Goal: Book appointment/travel/reservation

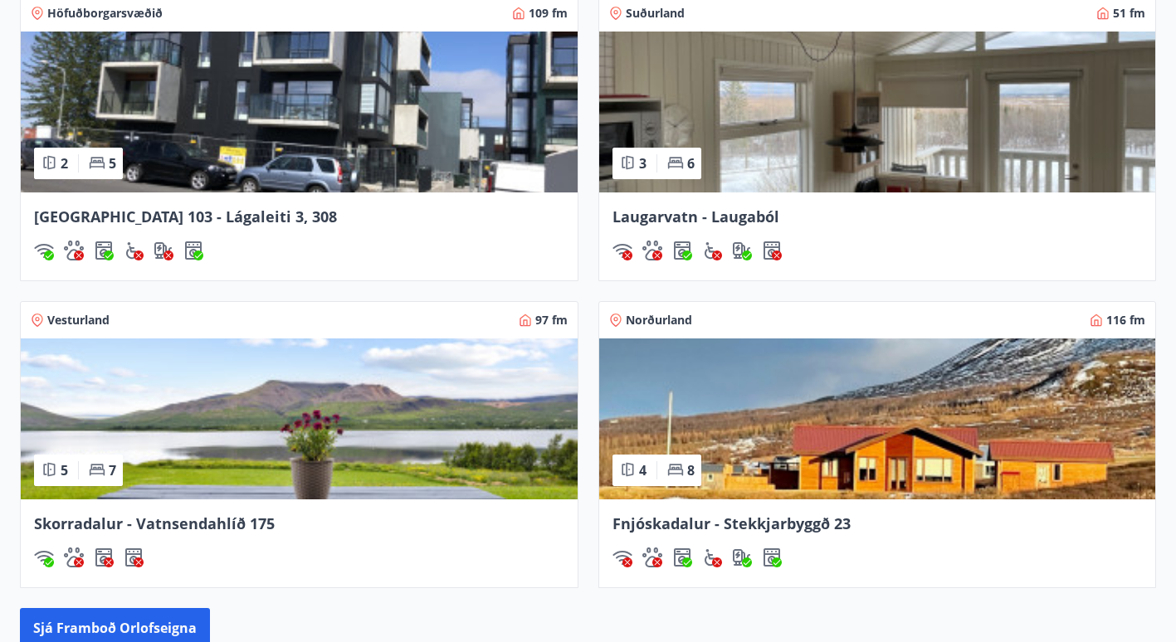
scroll to position [1351, 0]
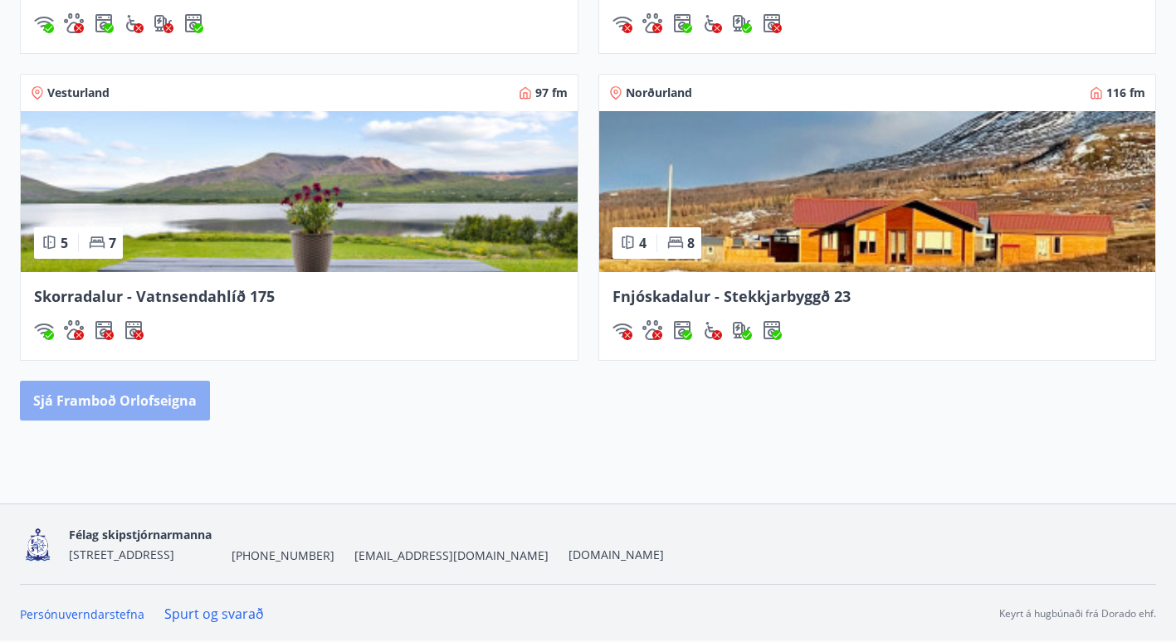
click at [116, 408] on button "Sjá framboð orlofseigna" at bounding box center [115, 401] width 190 height 40
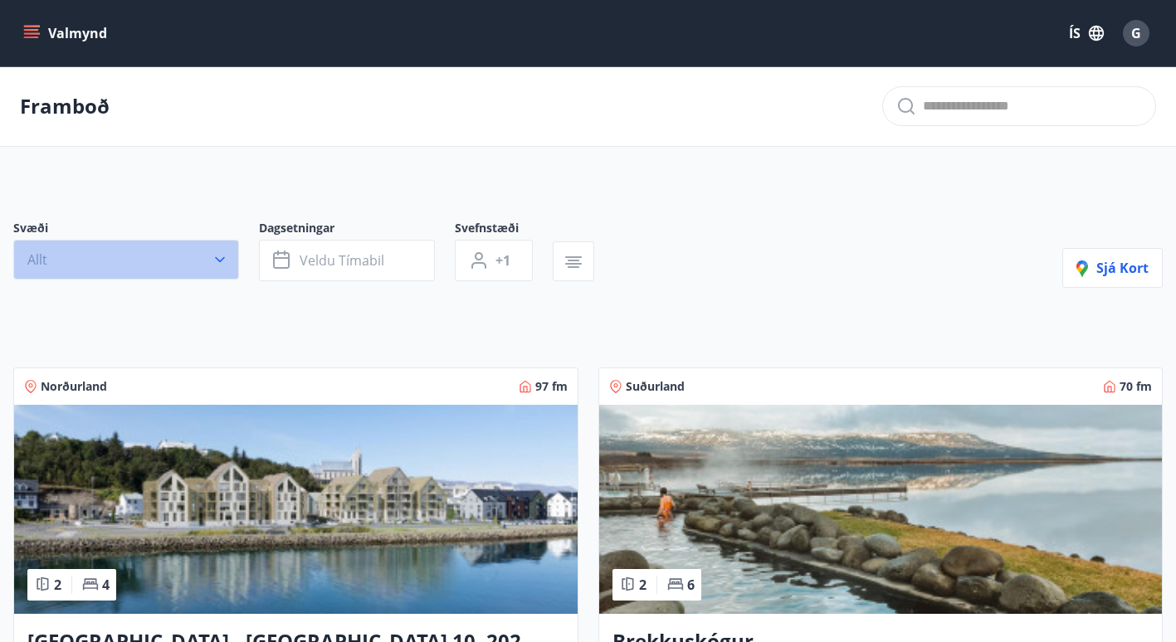
click at [220, 261] on icon "button" at bounding box center [220, 260] width 10 height 6
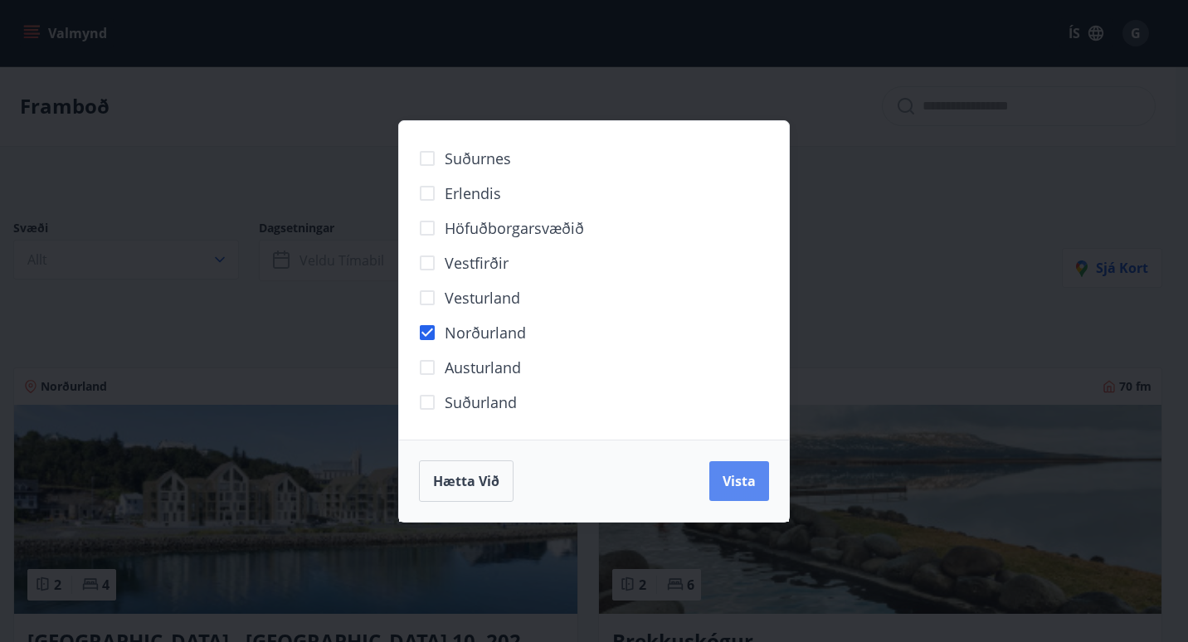
drag, startPoint x: 773, startPoint y: 473, endPoint x: 748, endPoint y: 487, distance: 29.3
click at [748, 487] on div "Hætta við Vista" at bounding box center [594, 481] width 390 height 82
click at [748, 487] on span "Vista" at bounding box center [739, 481] width 33 height 18
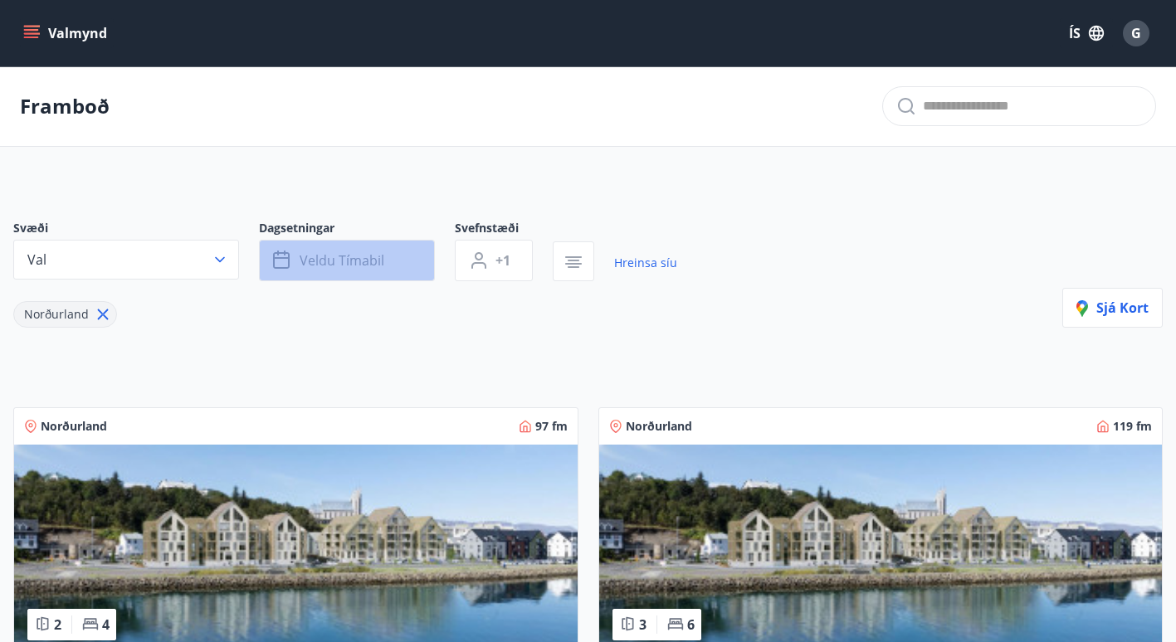
click at [349, 265] on span "Veldu tímabil" at bounding box center [342, 260] width 85 height 18
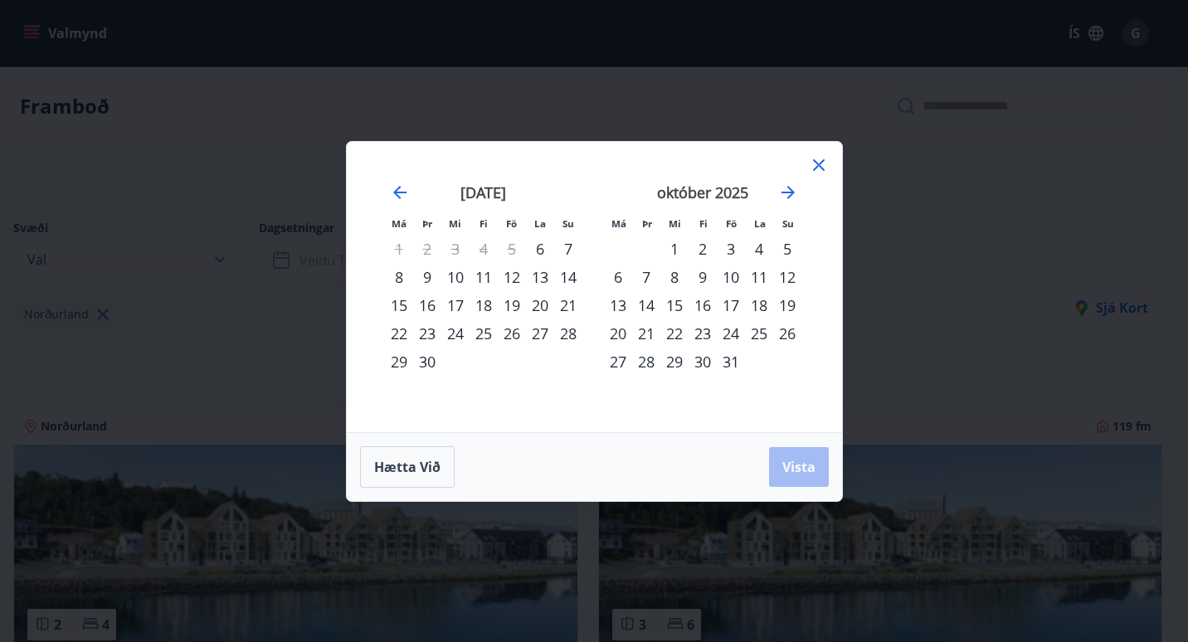
click at [541, 305] on div "20" at bounding box center [540, 305] width 28 height 28
click at [514, 306] on div "19" at bounding box center [512, 305] width 28 height 28
click at [568, 305] on div "21" at bounding box center [568, 305] width 28 height 28
click at [783, 457] on button "Vista" at bounding box center [799, 467] width 60 height 40
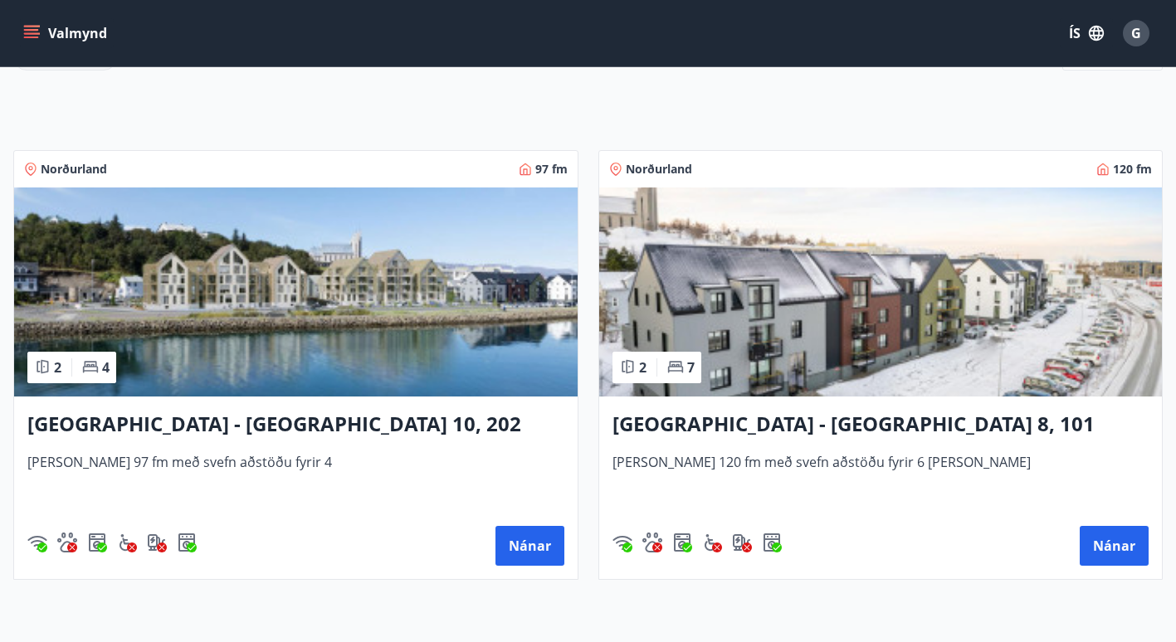
scroll to position [266, 0]
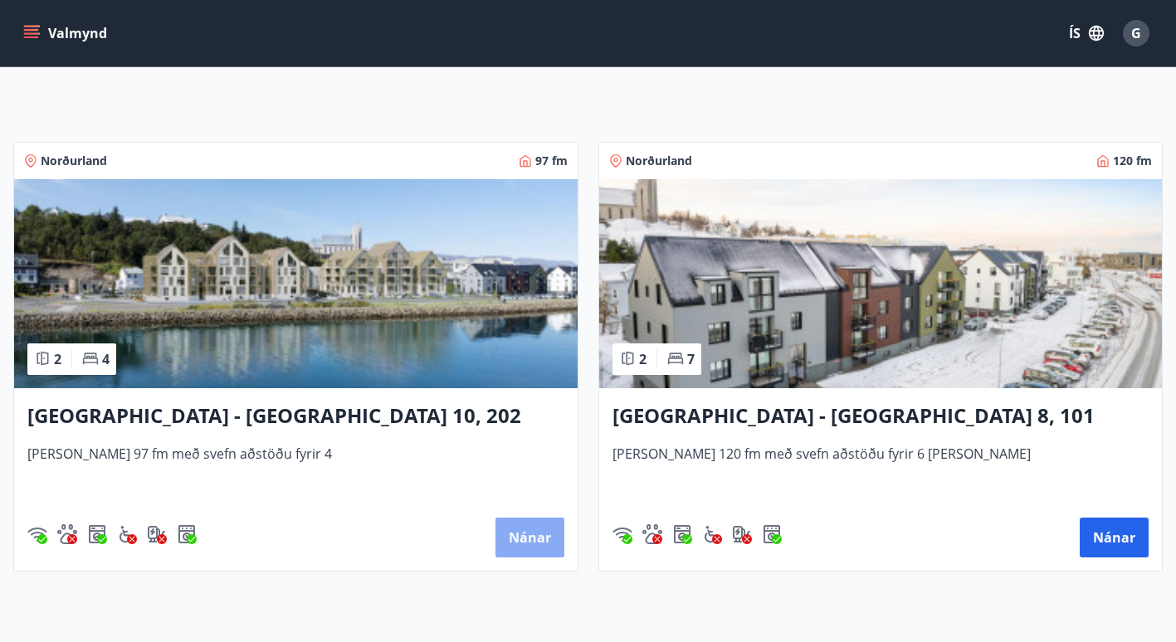
click at [535, 546] on button "Nánar" at bounding box center [529, 538] width 69 height 40
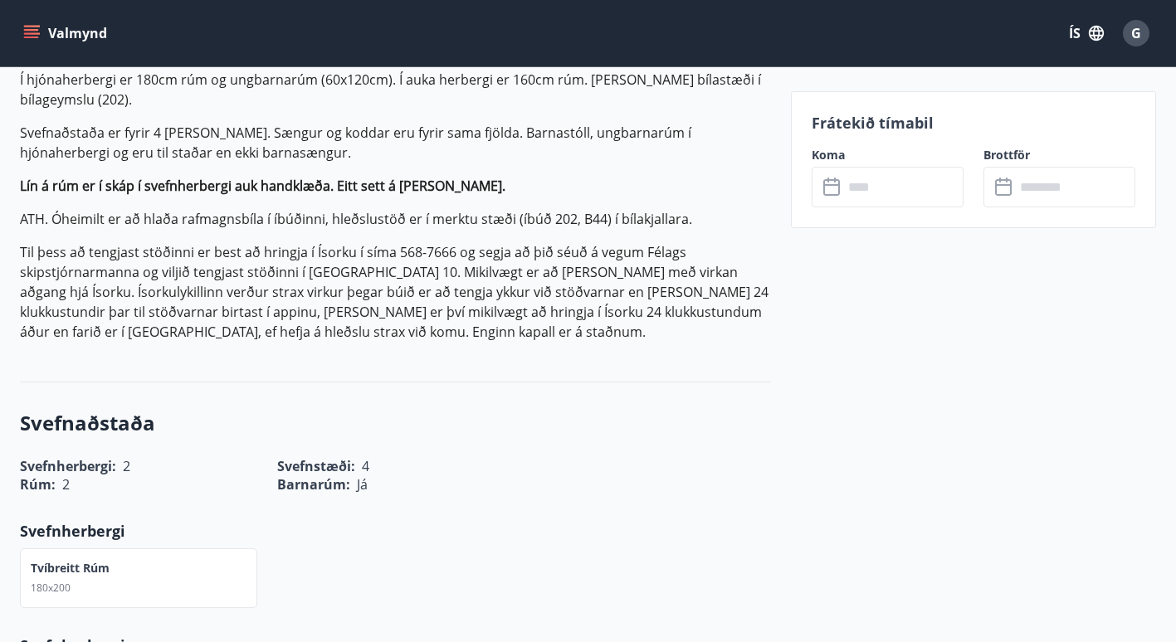
scroll to position [604, 0]
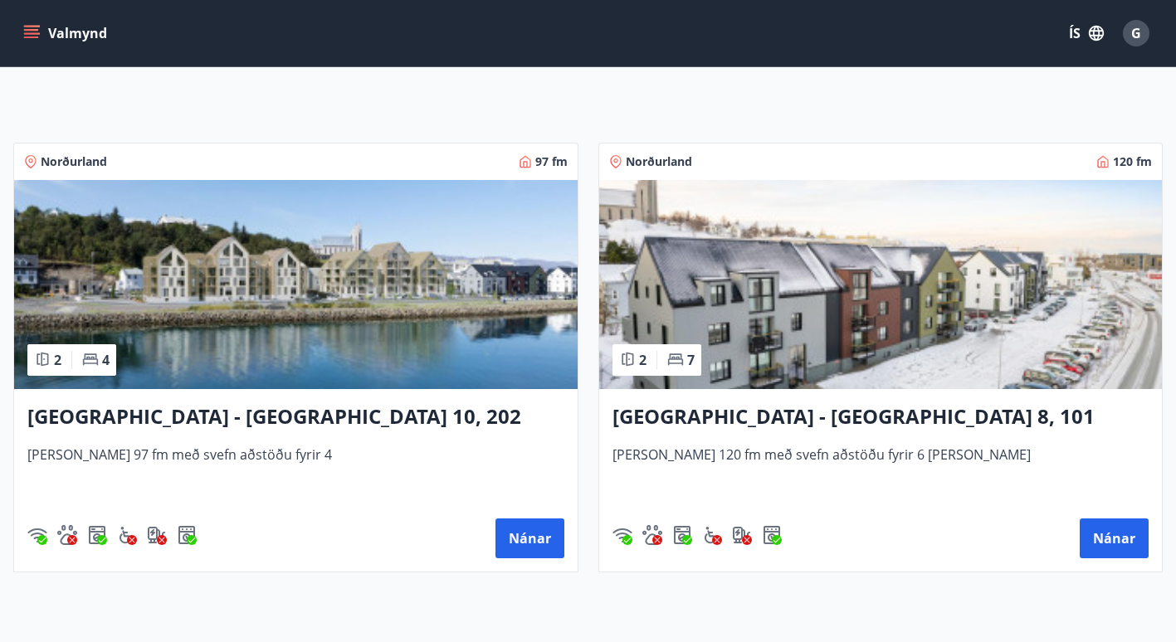
scroll to position [266, 0]
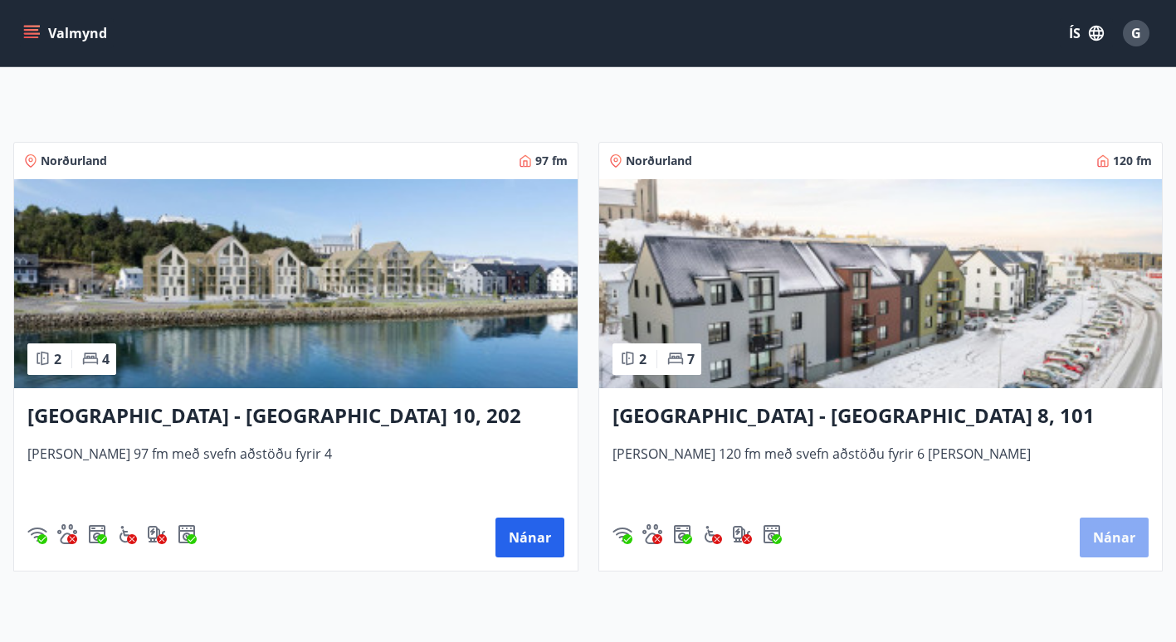
click at [1119, 548] on button "Nánar" at bounding box center [1114, 538] width 69 height 40
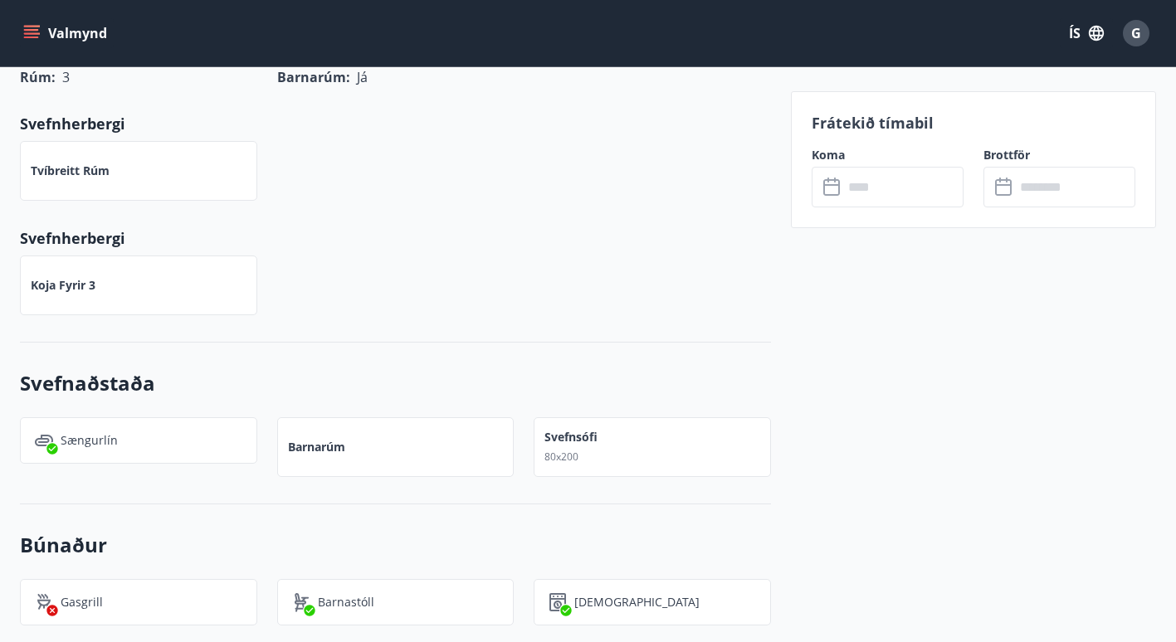
scroll to position [963, 0]
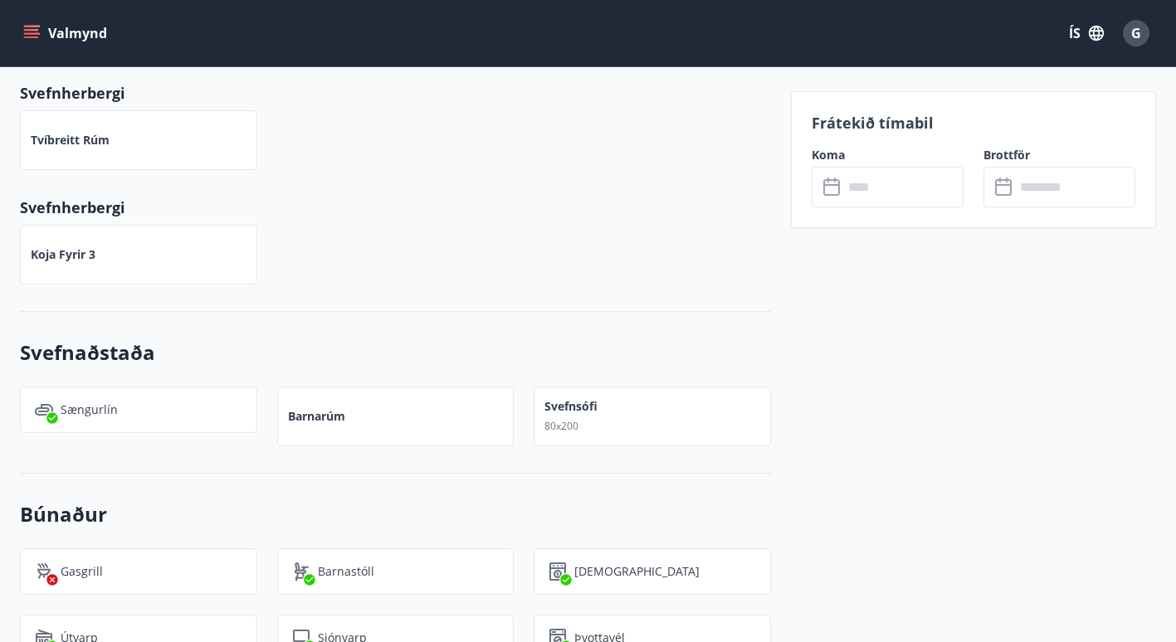
click at [610, 412] on div "Svefnsófi 80x200" at bounding box center [652, 417] width 237 height 60
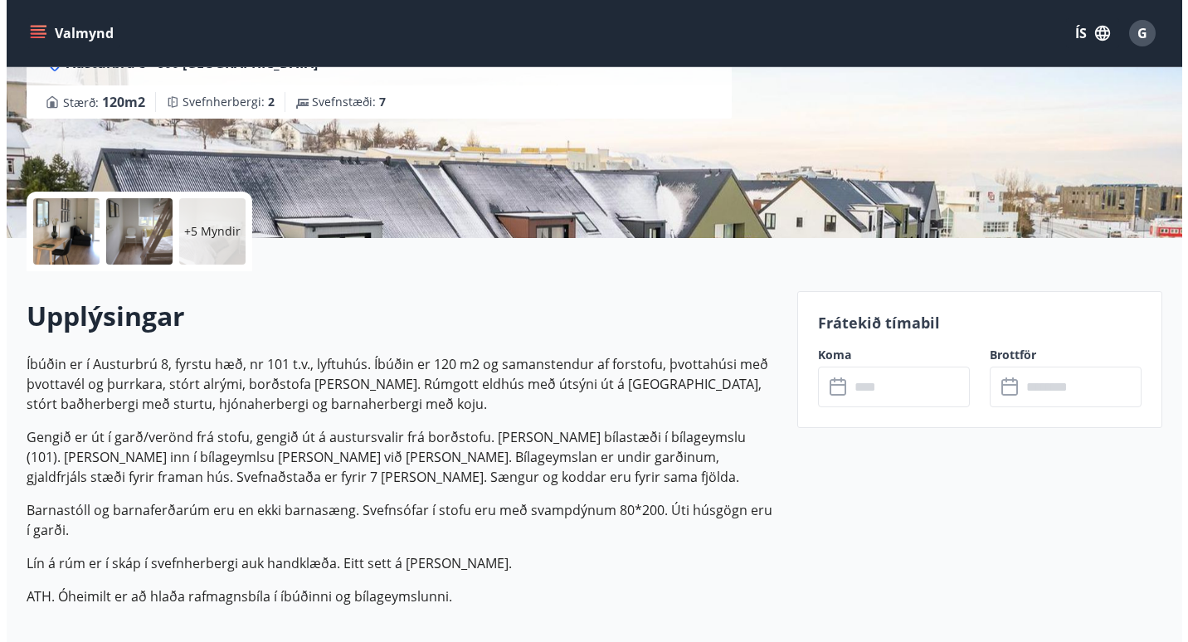
scroll to position [246, 0]
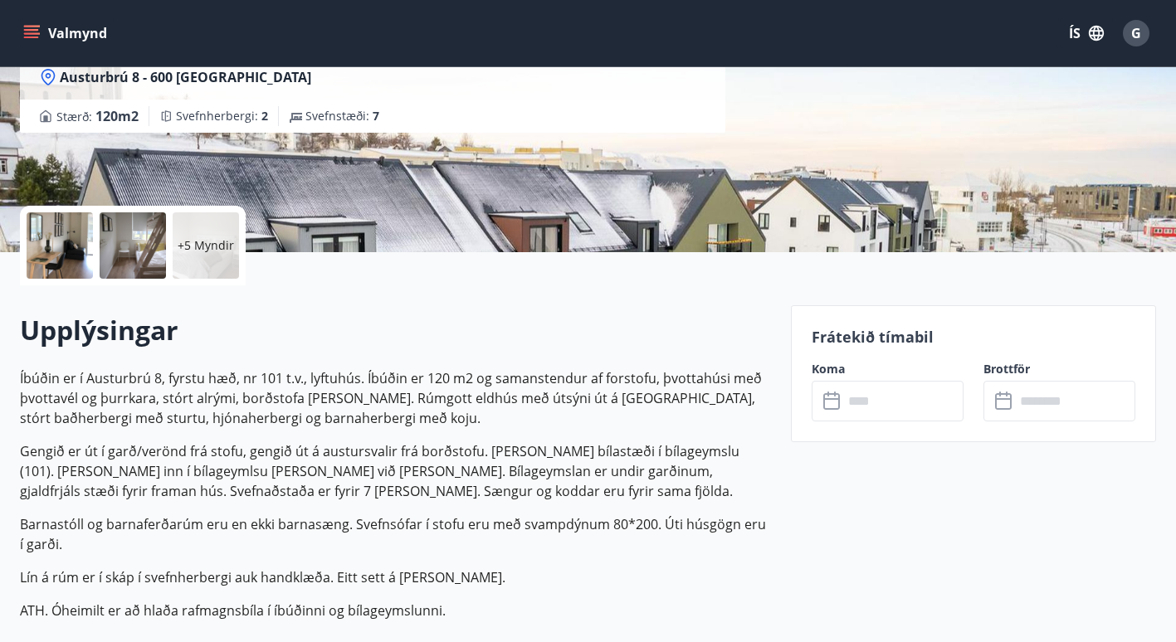
click at [58, 256] on div at bounding box center [60, 245] width 66 height 66
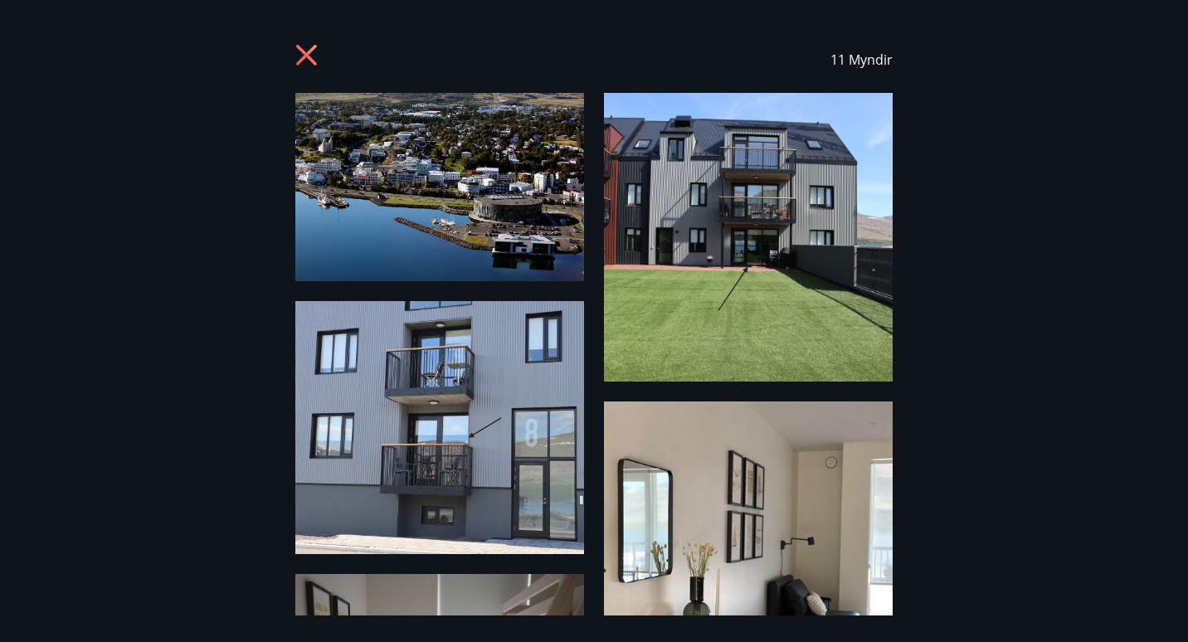
click at [840, 422] on img at bounding box center [748, 602] width 289 height 400
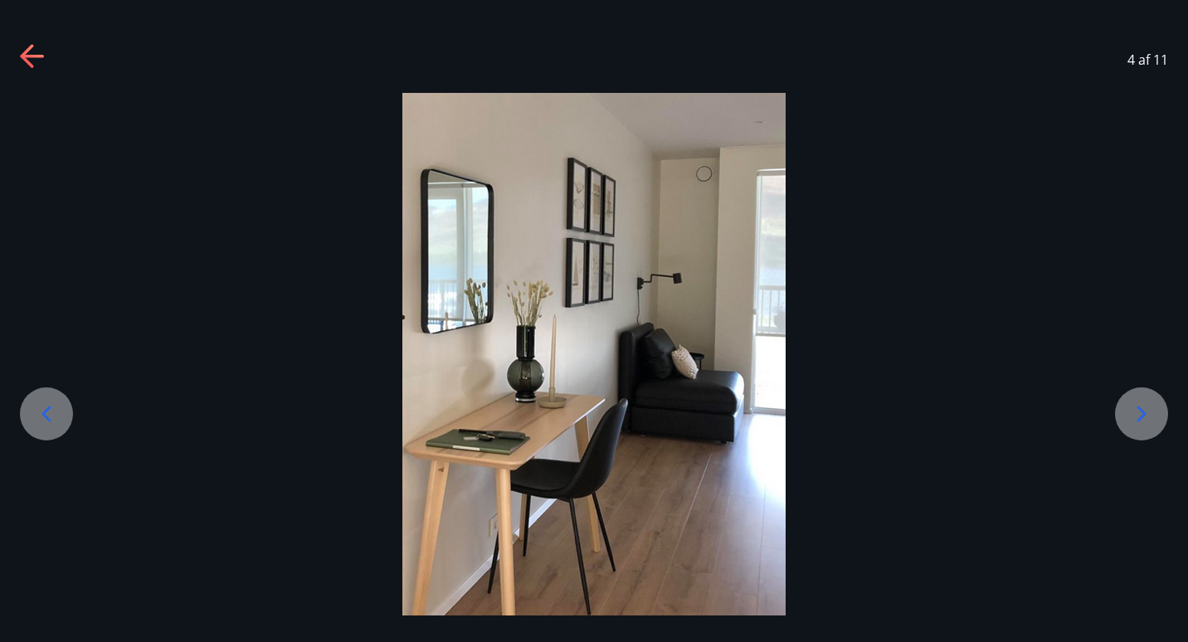
click at [1147, 394] on div at bounding box center [1141, 414] width 53 height 53
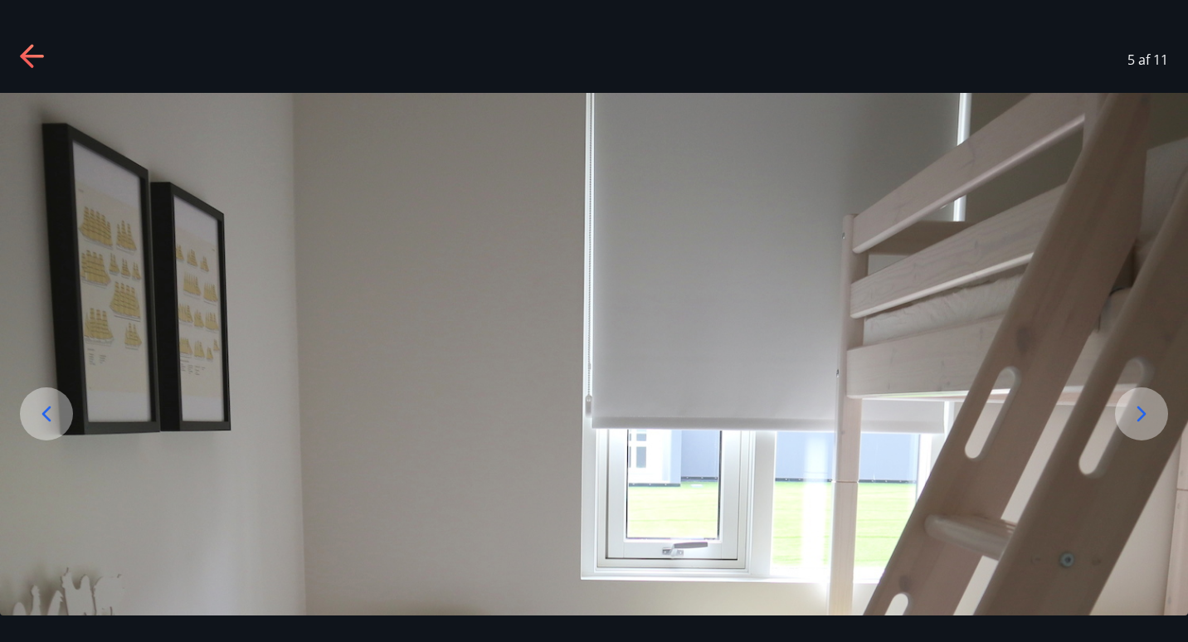
click at [1147, 394] on div at bounding box center [1141, 414] width 53 height 53
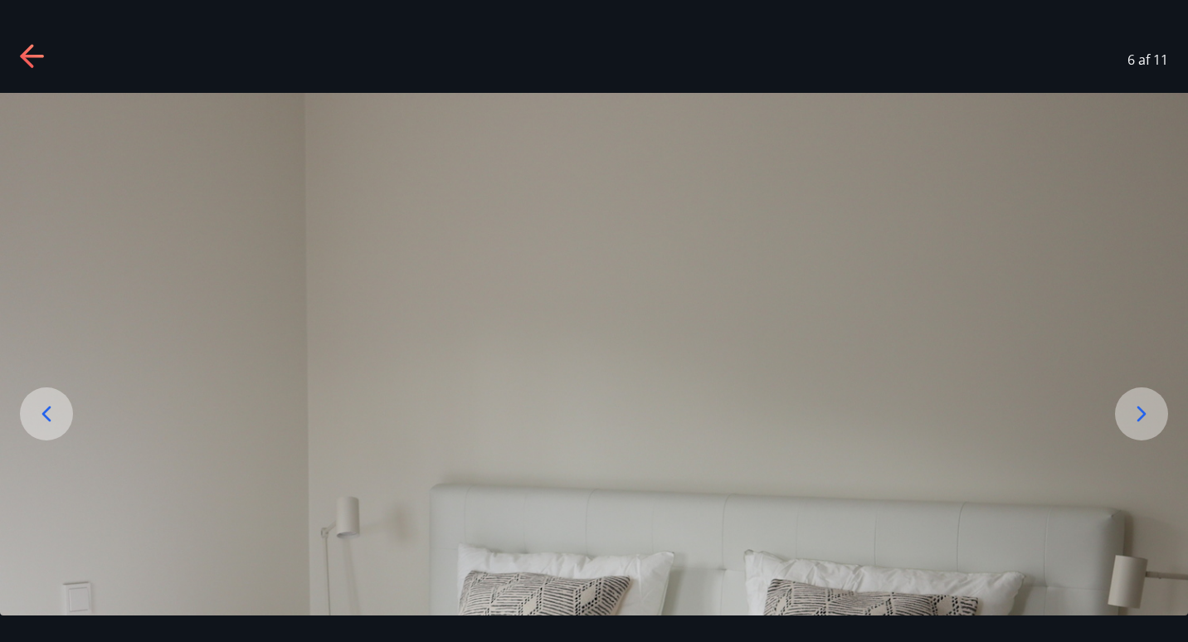
click at [1147, 394] on div at bounding box center [1141, 414] width 53 height 53
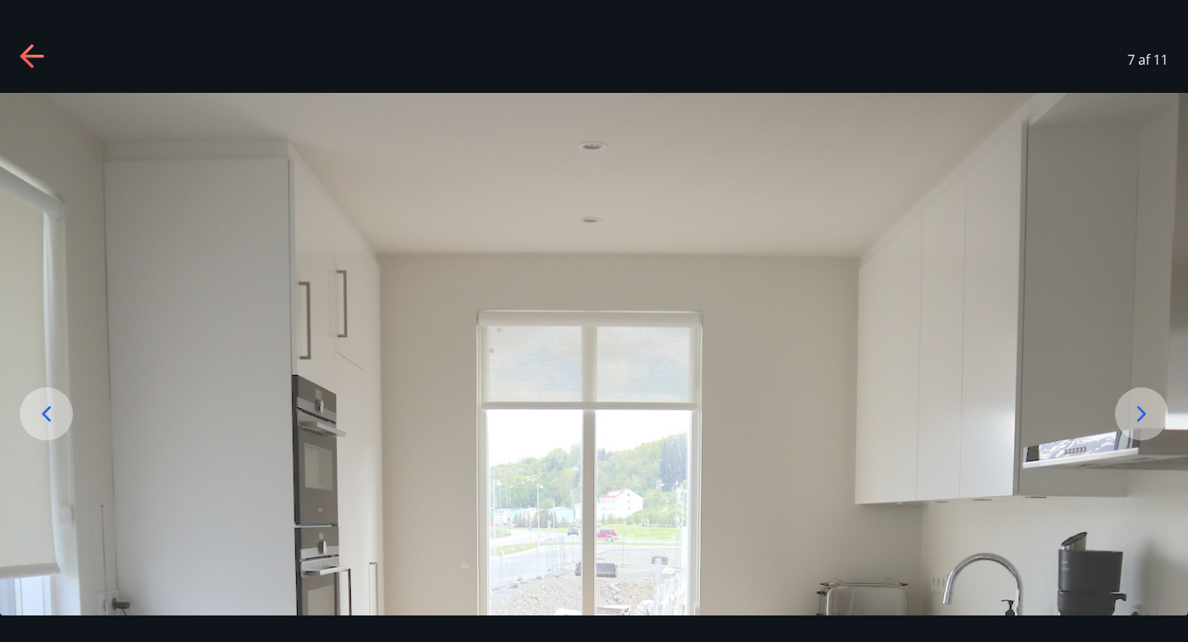
click at [1147, 394] on div at bounding box center [1141, 414] width 53 height 53
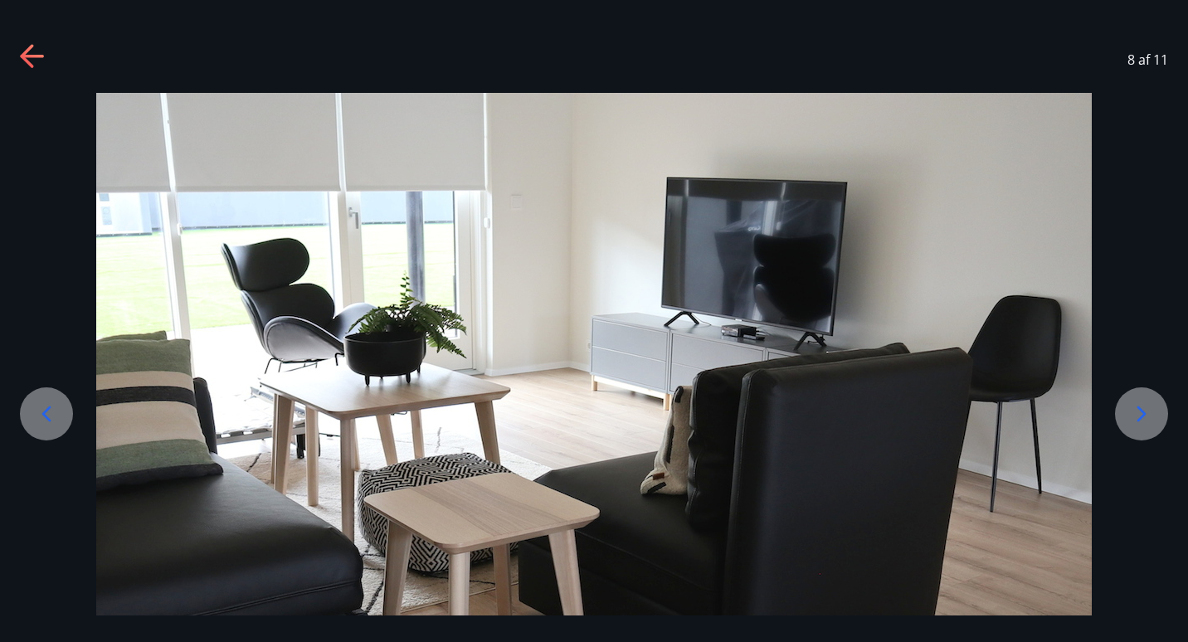
click at [1147, 394] on div at bounding box center [1141, 414] width 53 height 53
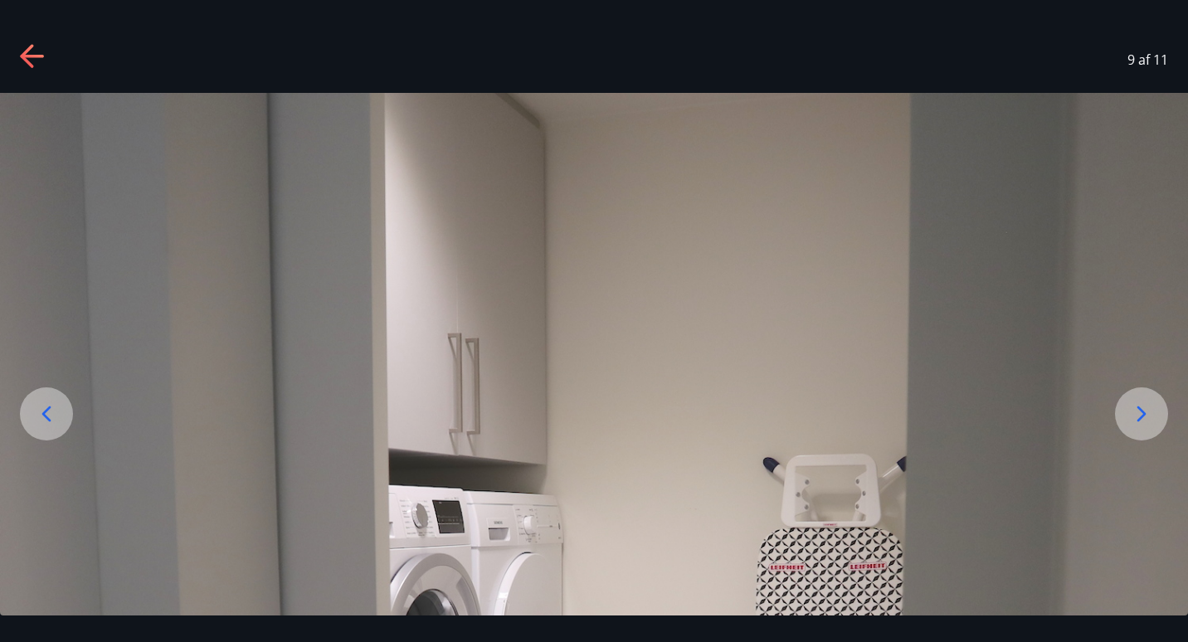
click at [1147, 394] on div at bounding box center [1141, 414] width 53 height 53
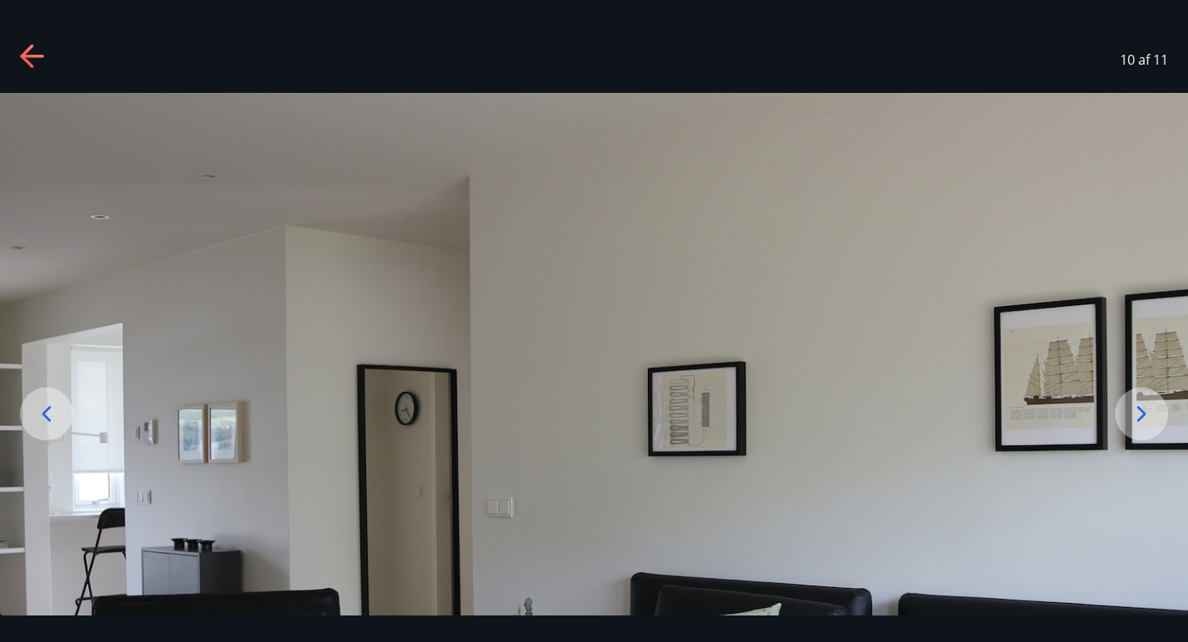
click at [1147, 394] on div at bounding box center [1141, 414] width 53 height 53
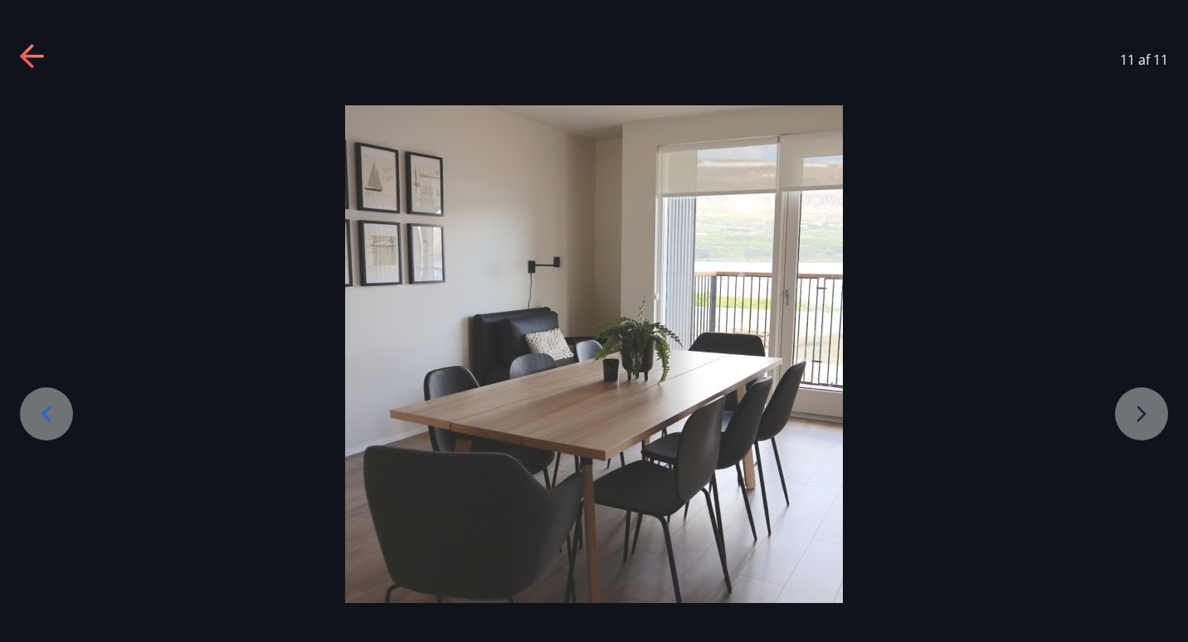
click at [1147, 394] on div at bounding box center [594, 354] width 1188 height 498
click at [1133, 403] on div at bounding box center [594, 354] width 1188 height 498
click at [1135, 412] on div at bounding box center [594, 354] width 1188 height 498
click at [52, 409] on icon at bounding box center [46, 414] width 27 height 27
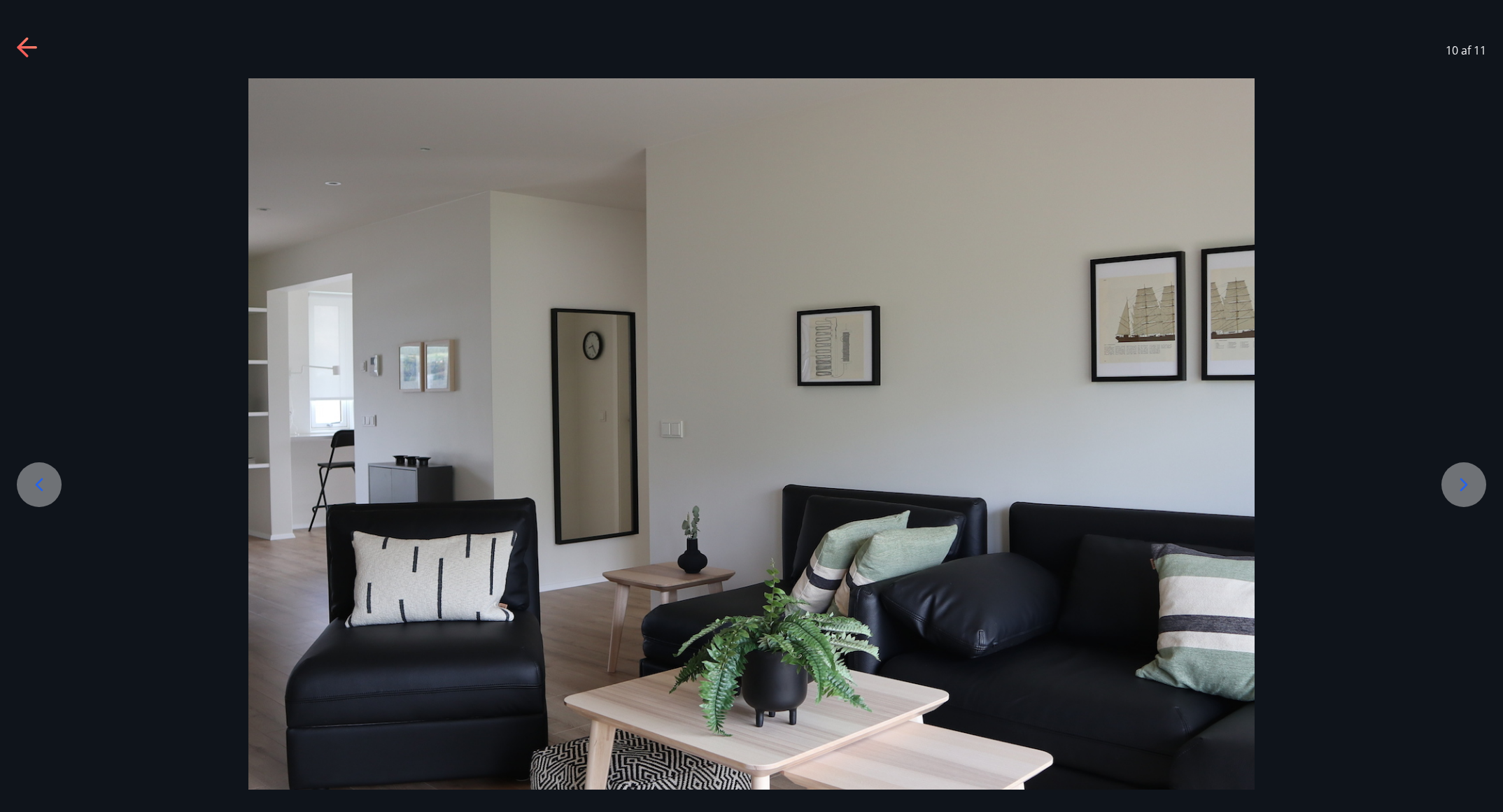
drag, startPoint x: 748, startPoint y: 8, endPoint x: 105, endPoint y: 350, distance: 728.3
click at [105, 350] on div at bounding box center [752, 496] width 1503 height 835
click at [1001, 479] on icon at bounding box center [1464, 485] width 8 height 13
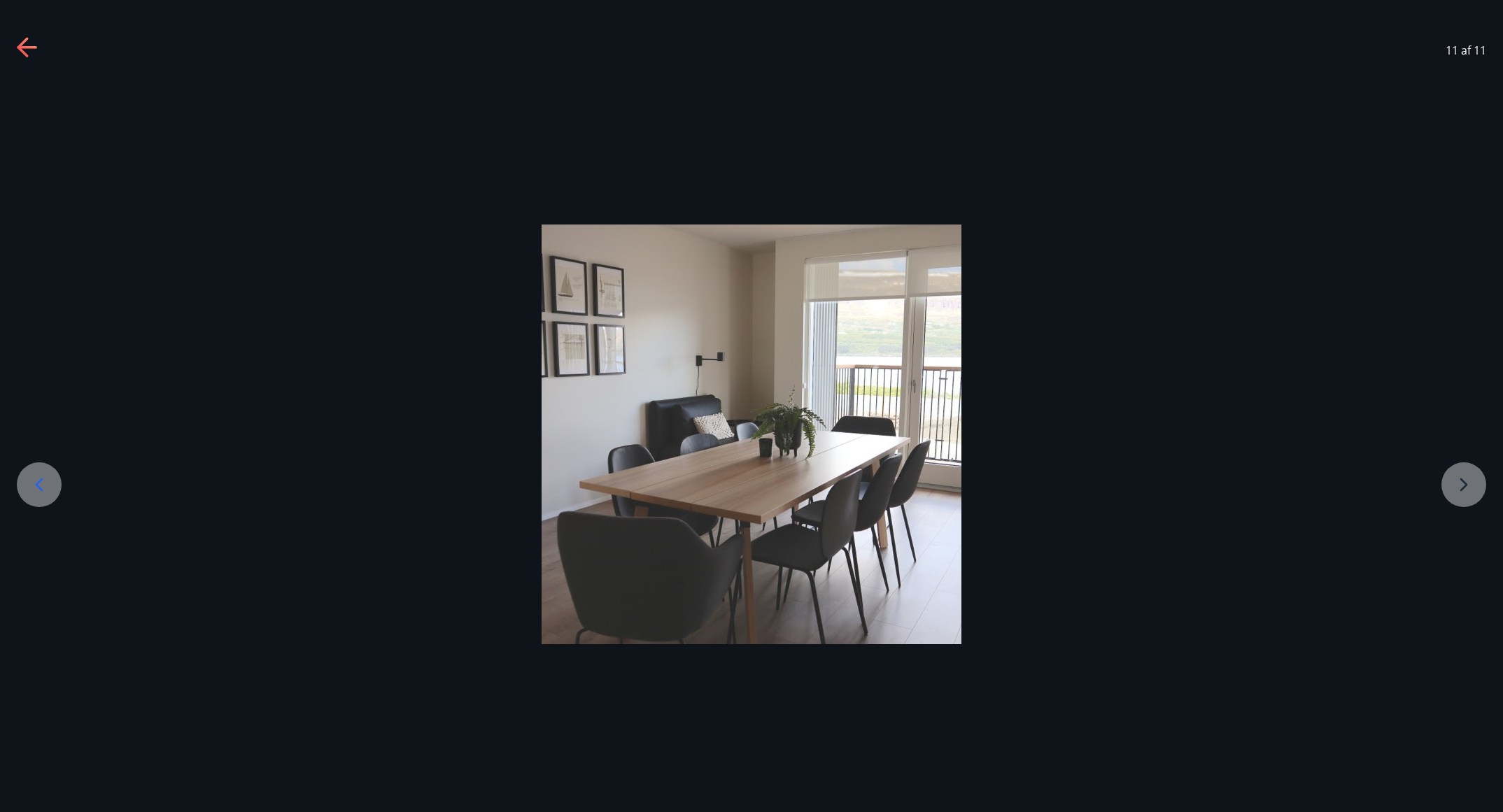
click at [1001, 479] on div at bounding box center [752, 434] width 1503 height 420
click at [38, 487] on icon at bounding box center [39, 485] width 23 height 23
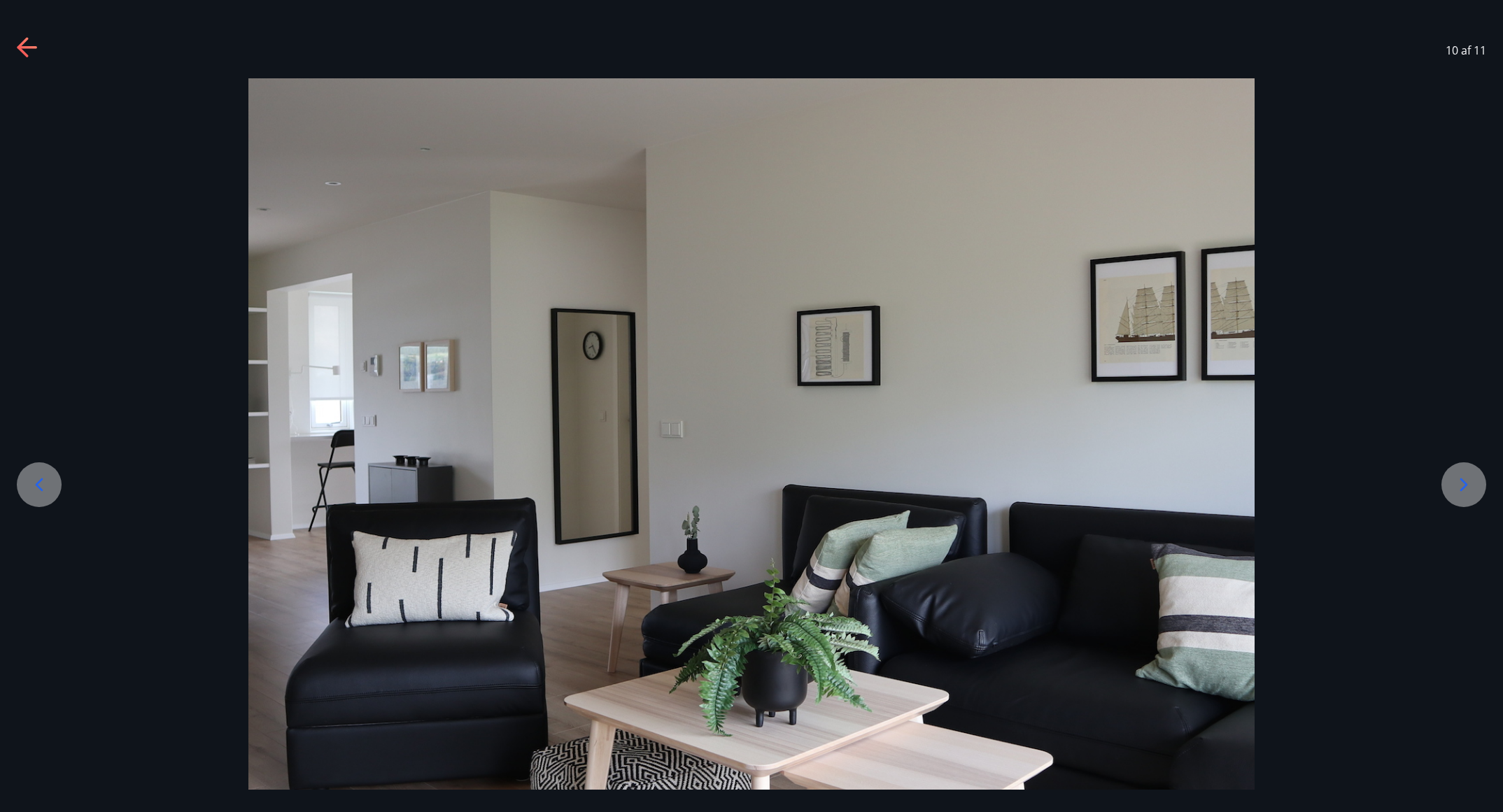
click at [38, 487] on icon at bounding box center [39, 485] width 23 height 23
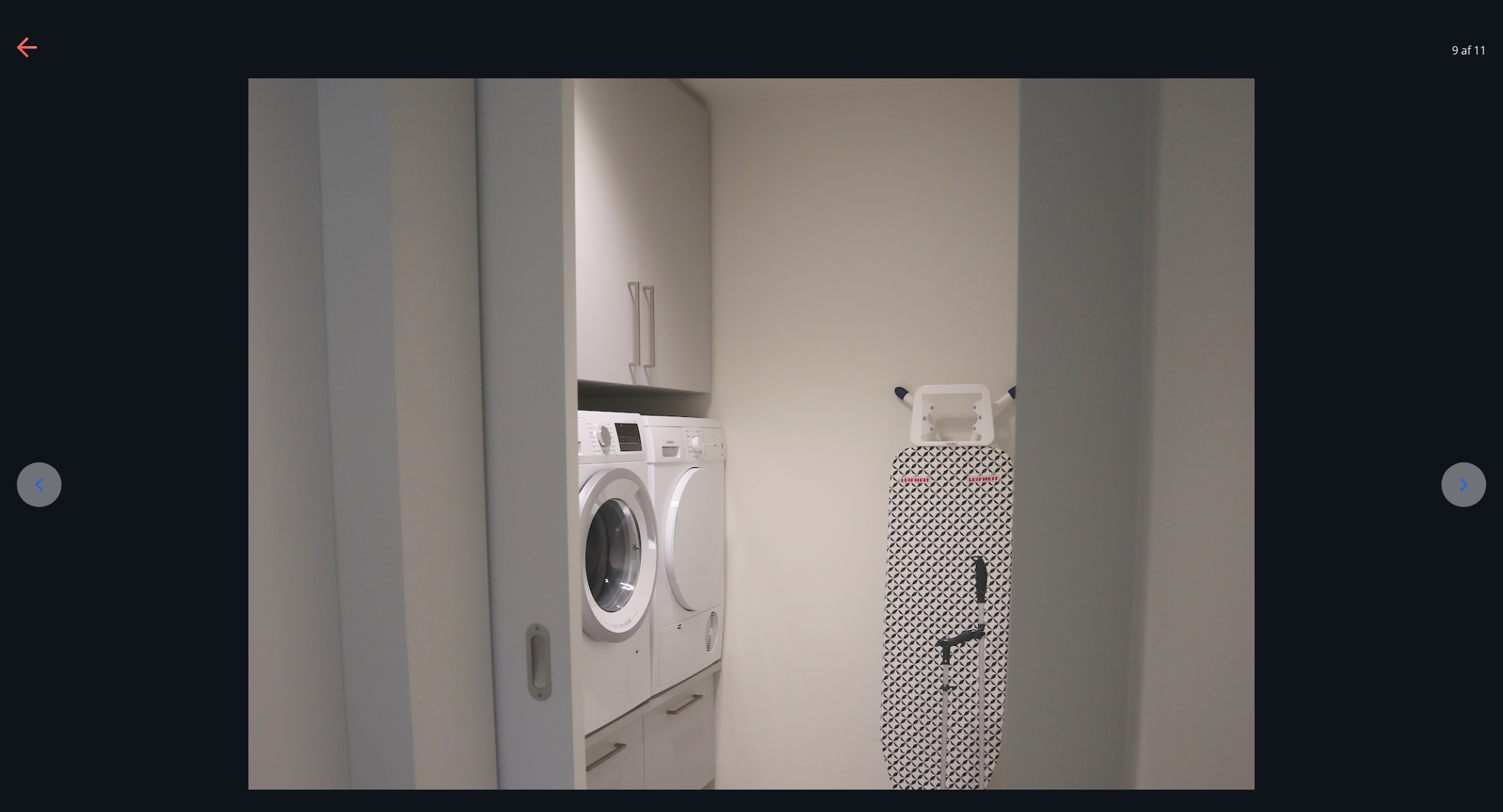
click at [38, 487] on icon at bounding box center [39, 485] width 23 height 23
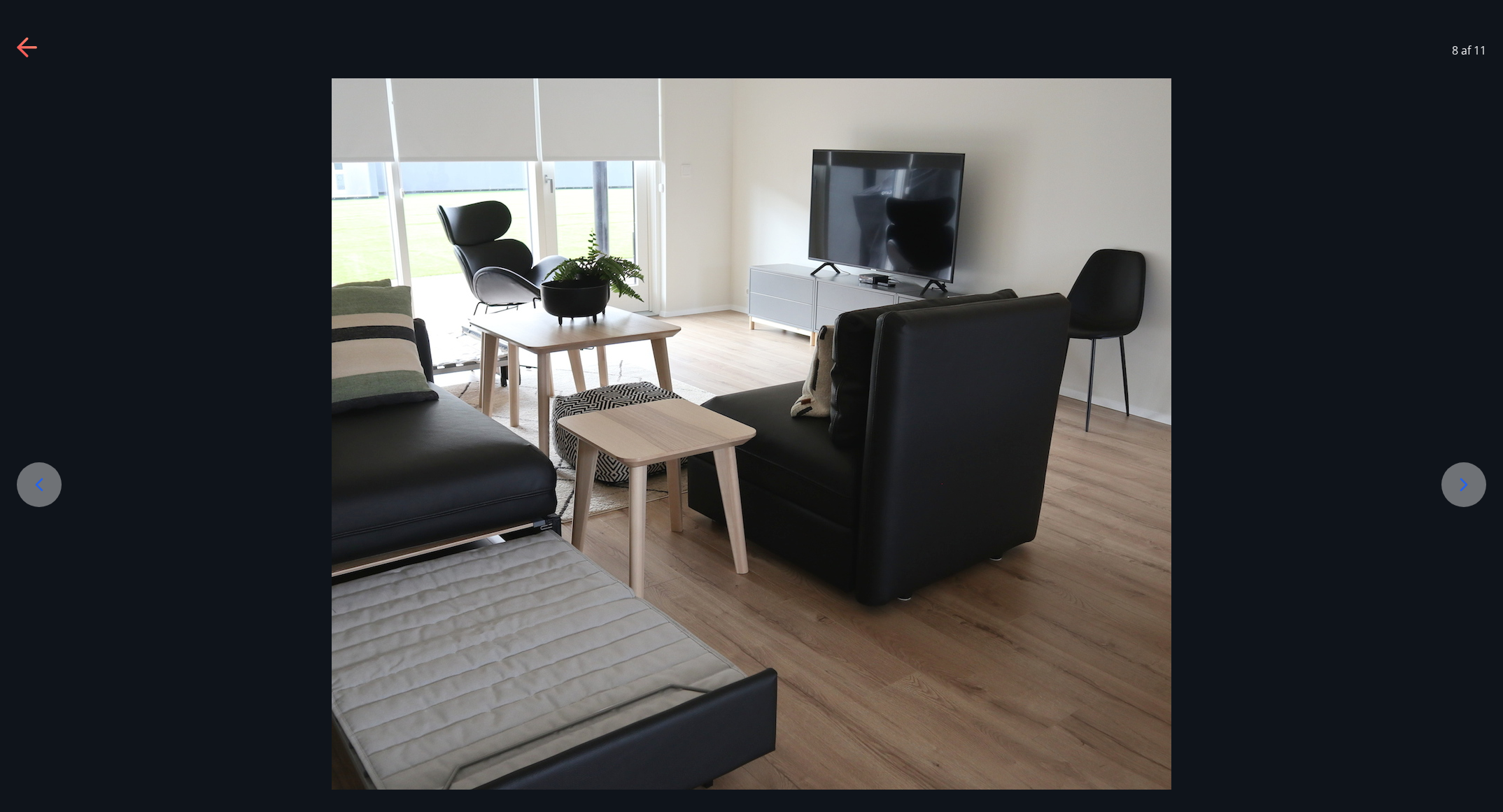
click at [38, 487] on icon at bounding box center [39, 485] width 23 height 23
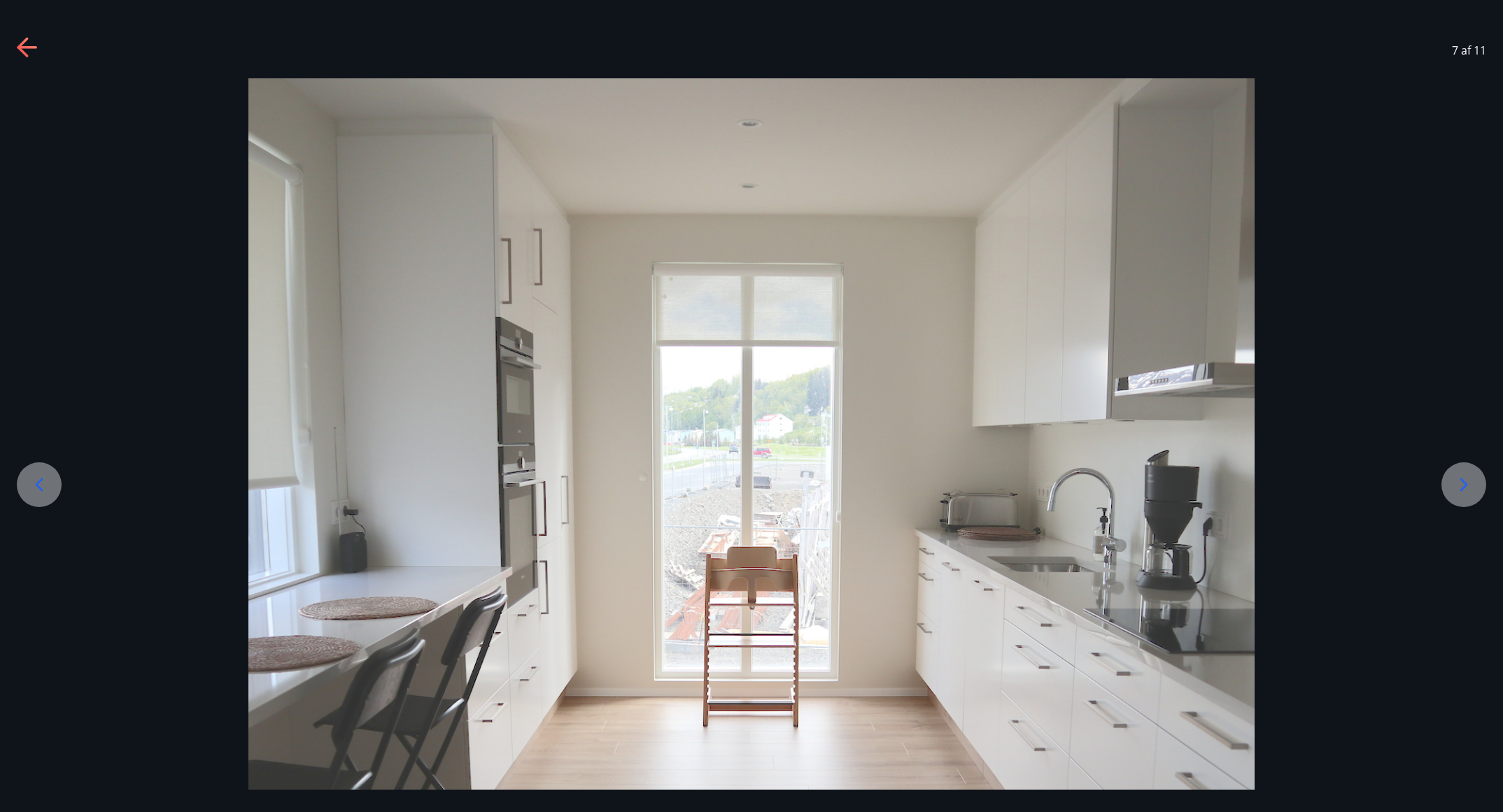
click at [38, 487] on icon at bounding box center [39, 485] width 23 height 23
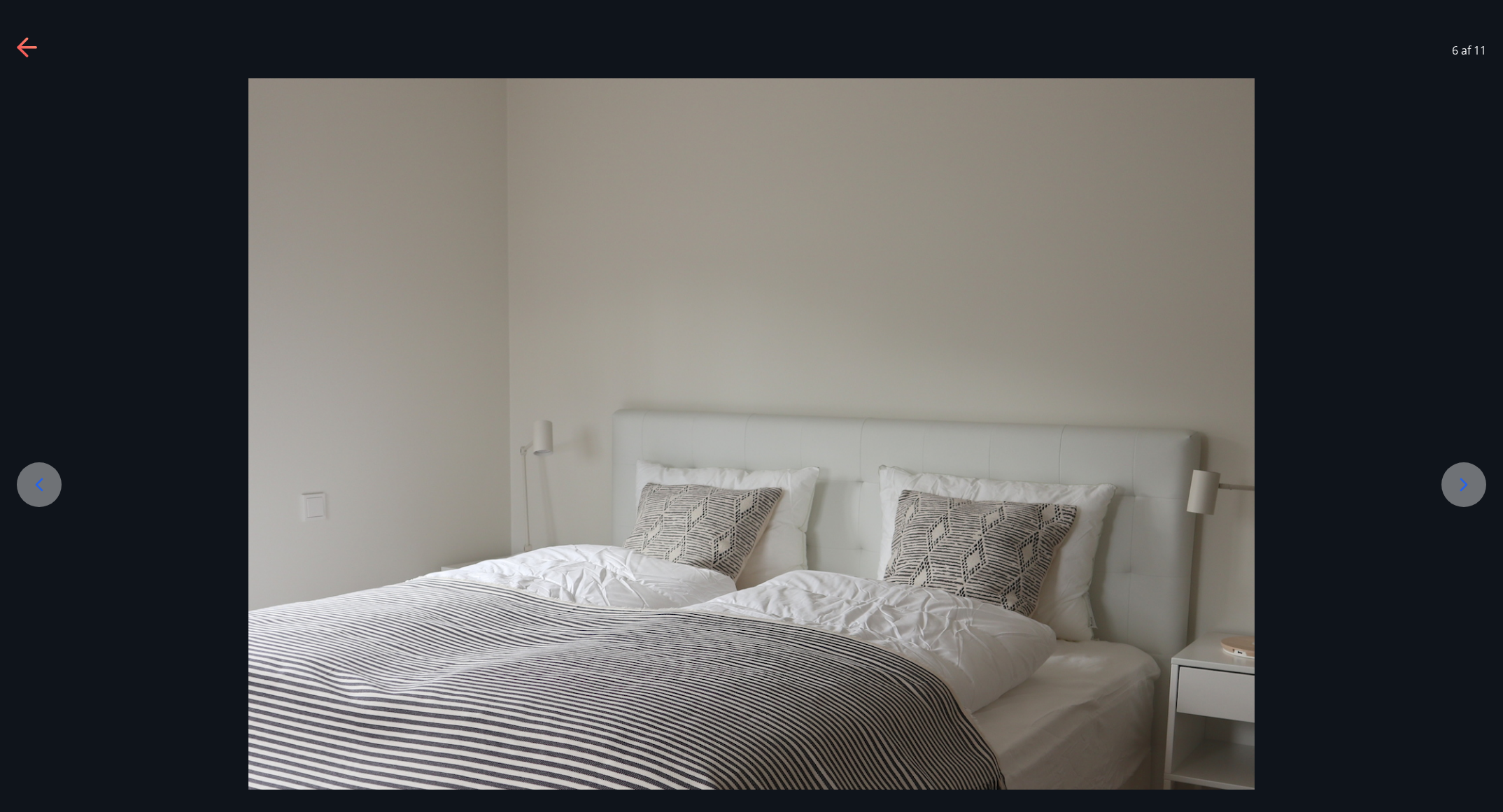
click at [38, 487] on icon at bounding box center [39, 485] width 23 height 23
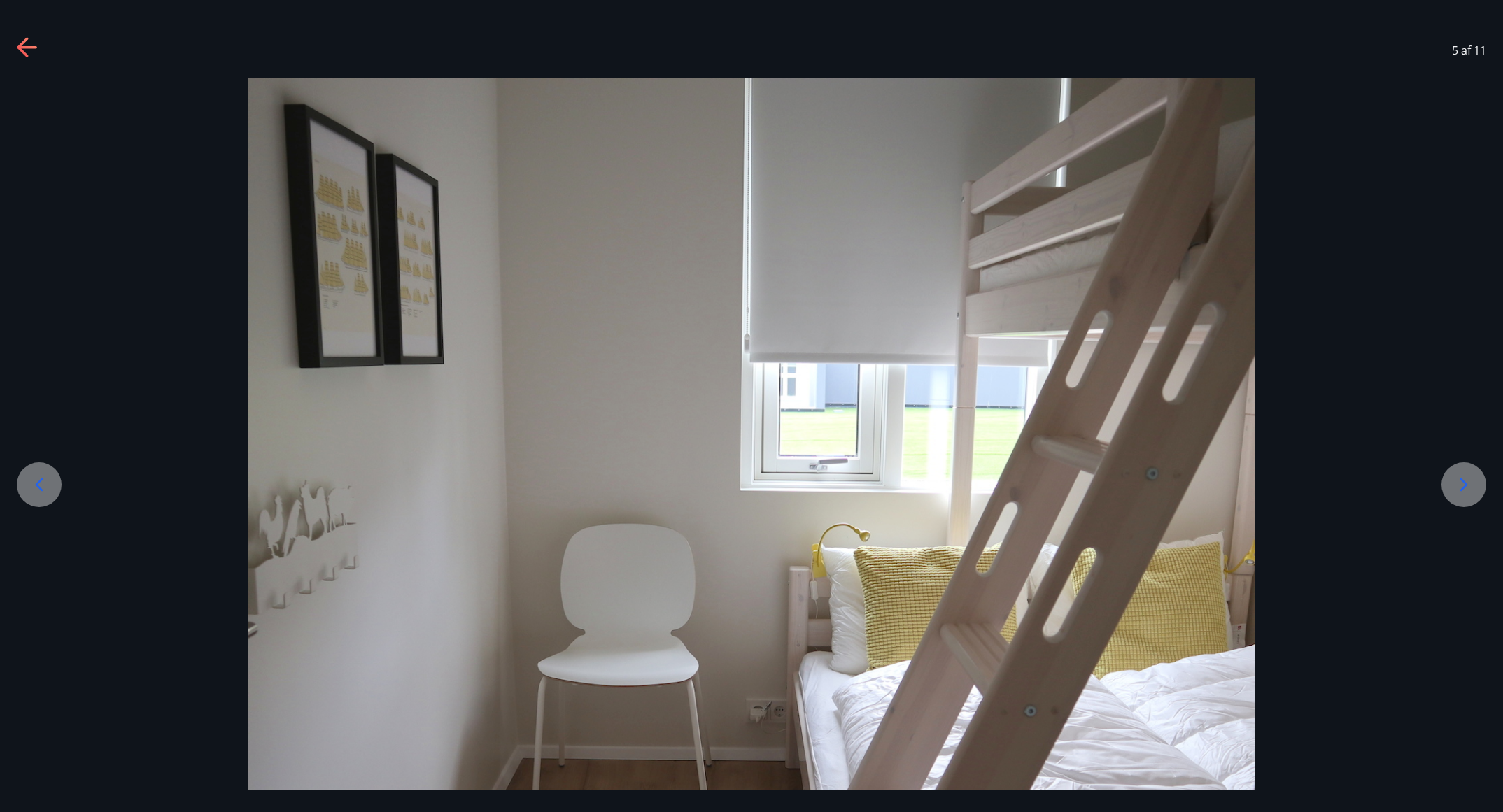
click at [38, 487] on icon at bounding box center [39, 485] width 23 height 23
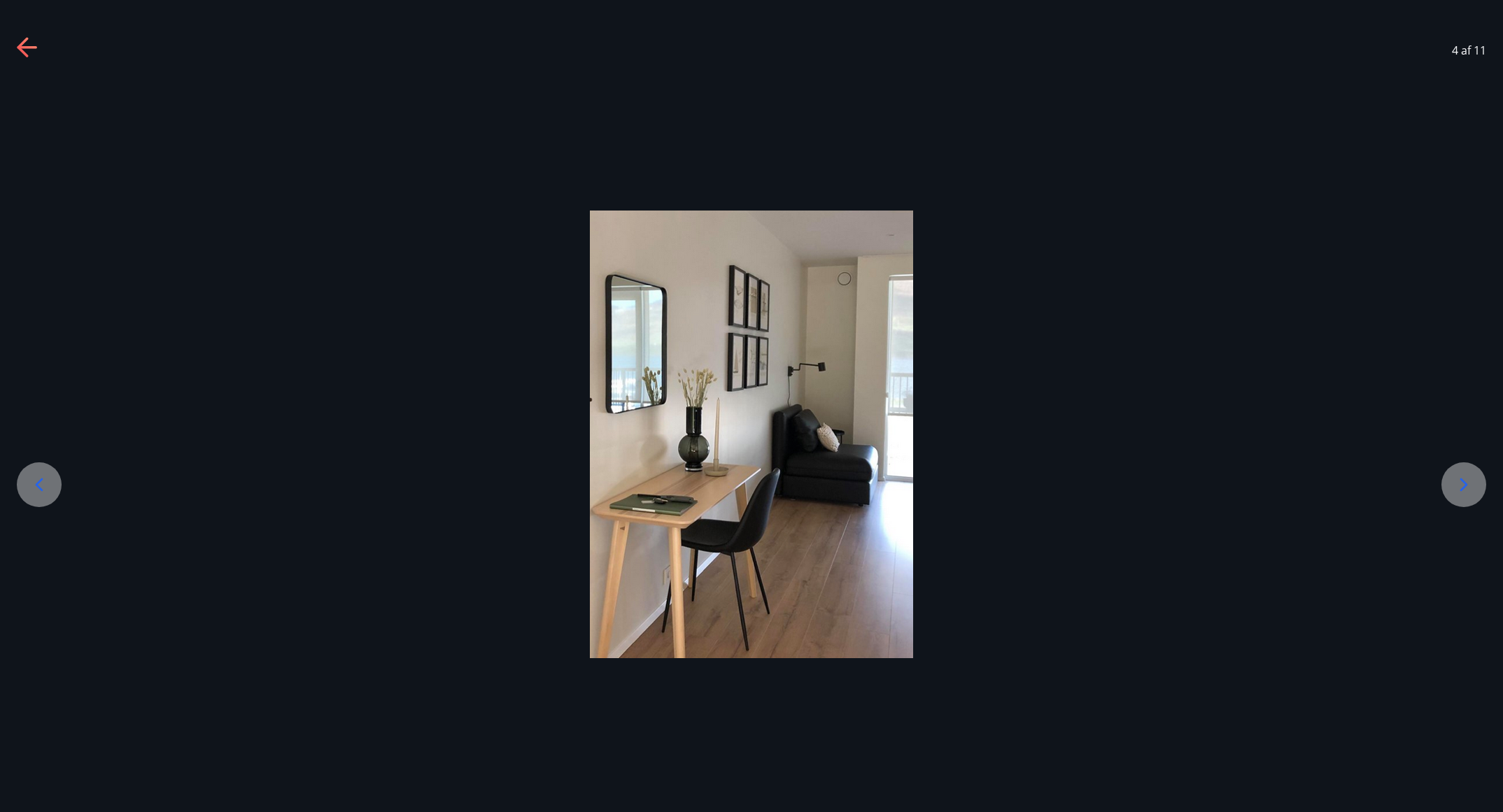
click at [38, 487] on icon at bounding box center [39, 485] width 23 height 23
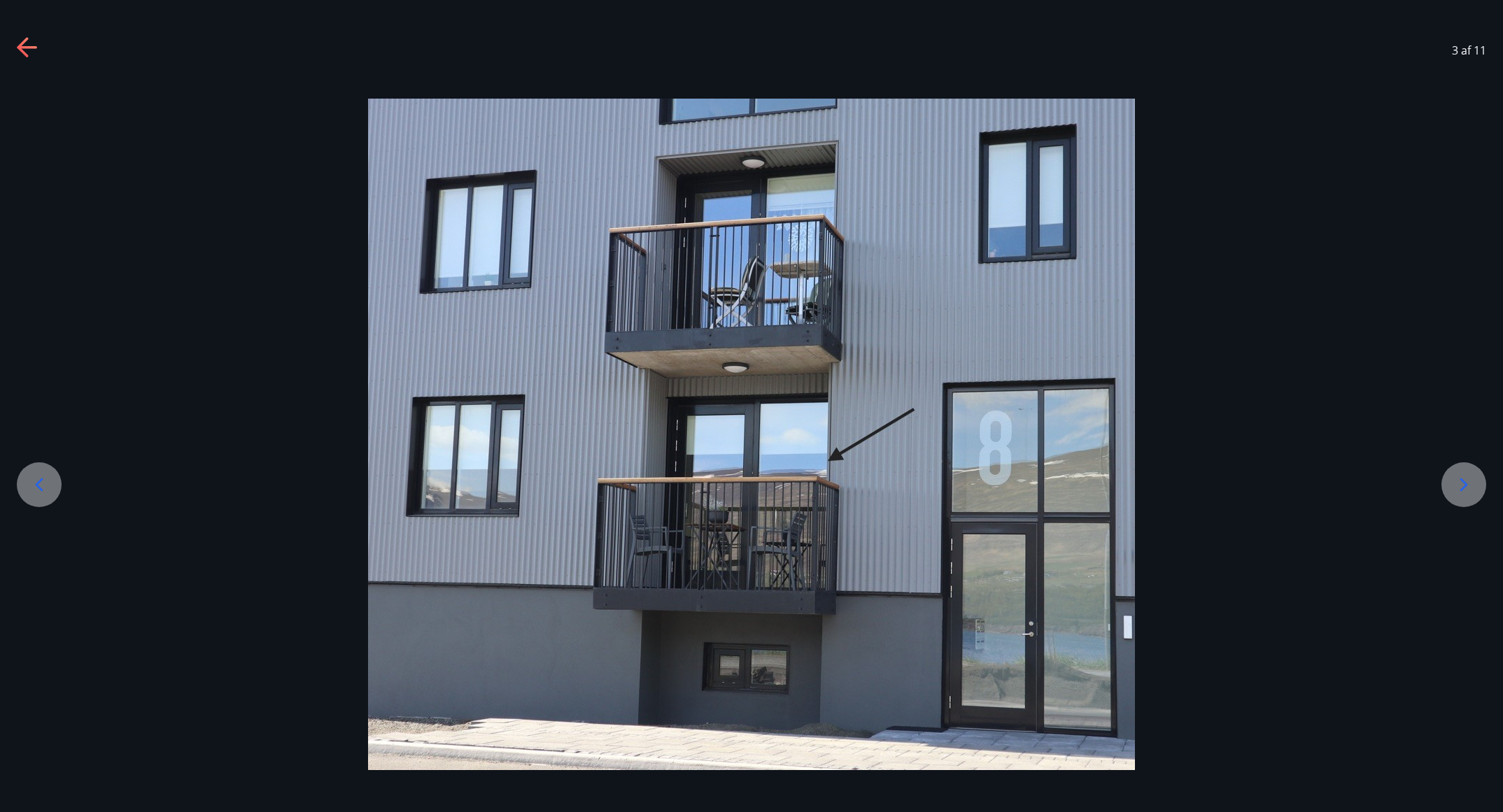
click at [38, 487] on icon at bounding box center [39, 485] width 23 height 23
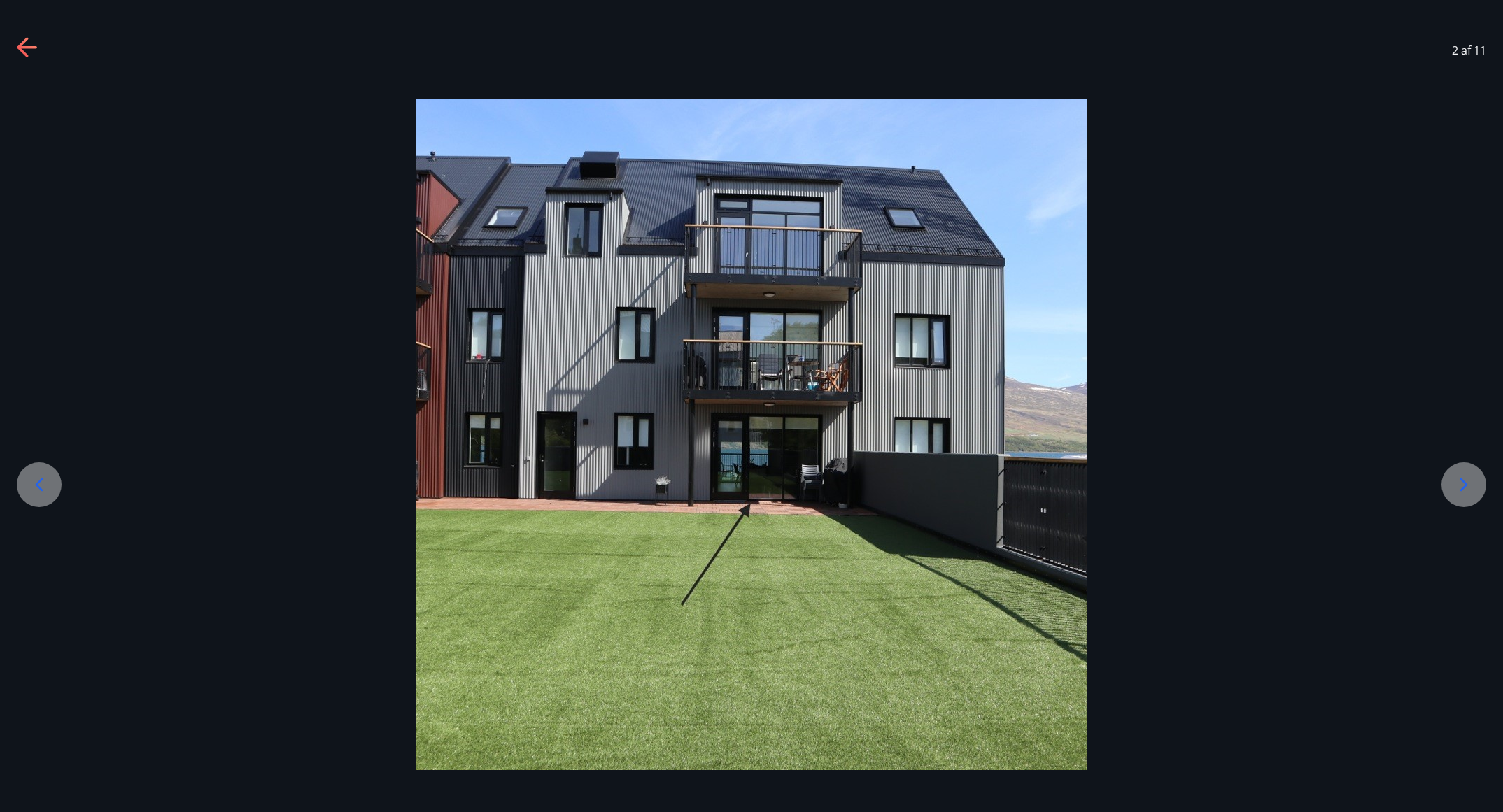
click at [38, 487] on icon at bounding box center [39, 485] width 23 height 23
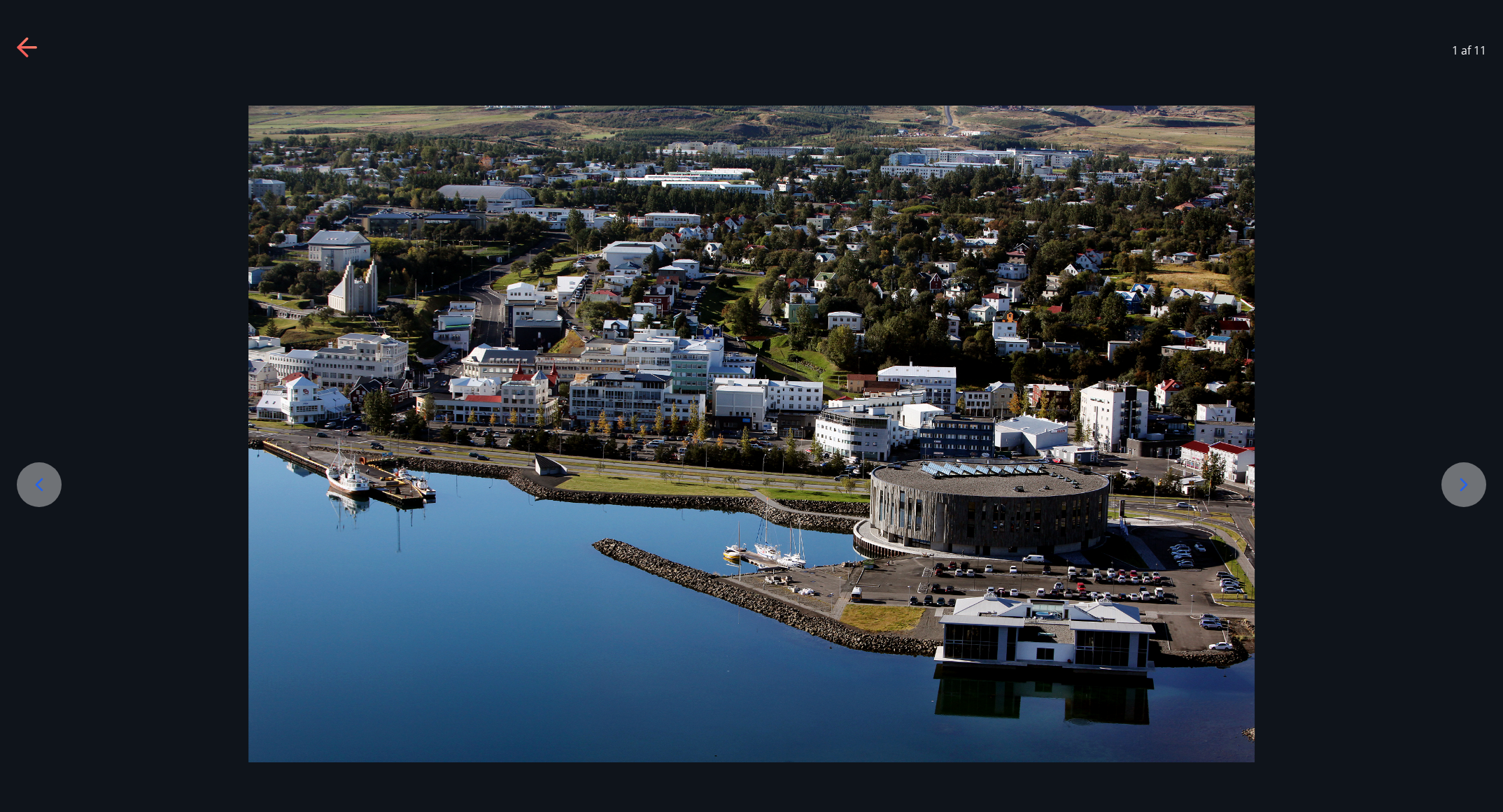
click at [38, 487] on icon at bounding box center [39, 485] width 23 height 23
click at [37, 35] on div "1 af 11" at bounding box center [752, 51] width 1503 height 56
click at [27, 52] on icon at bounding box center [28, 48] width 23 height 23
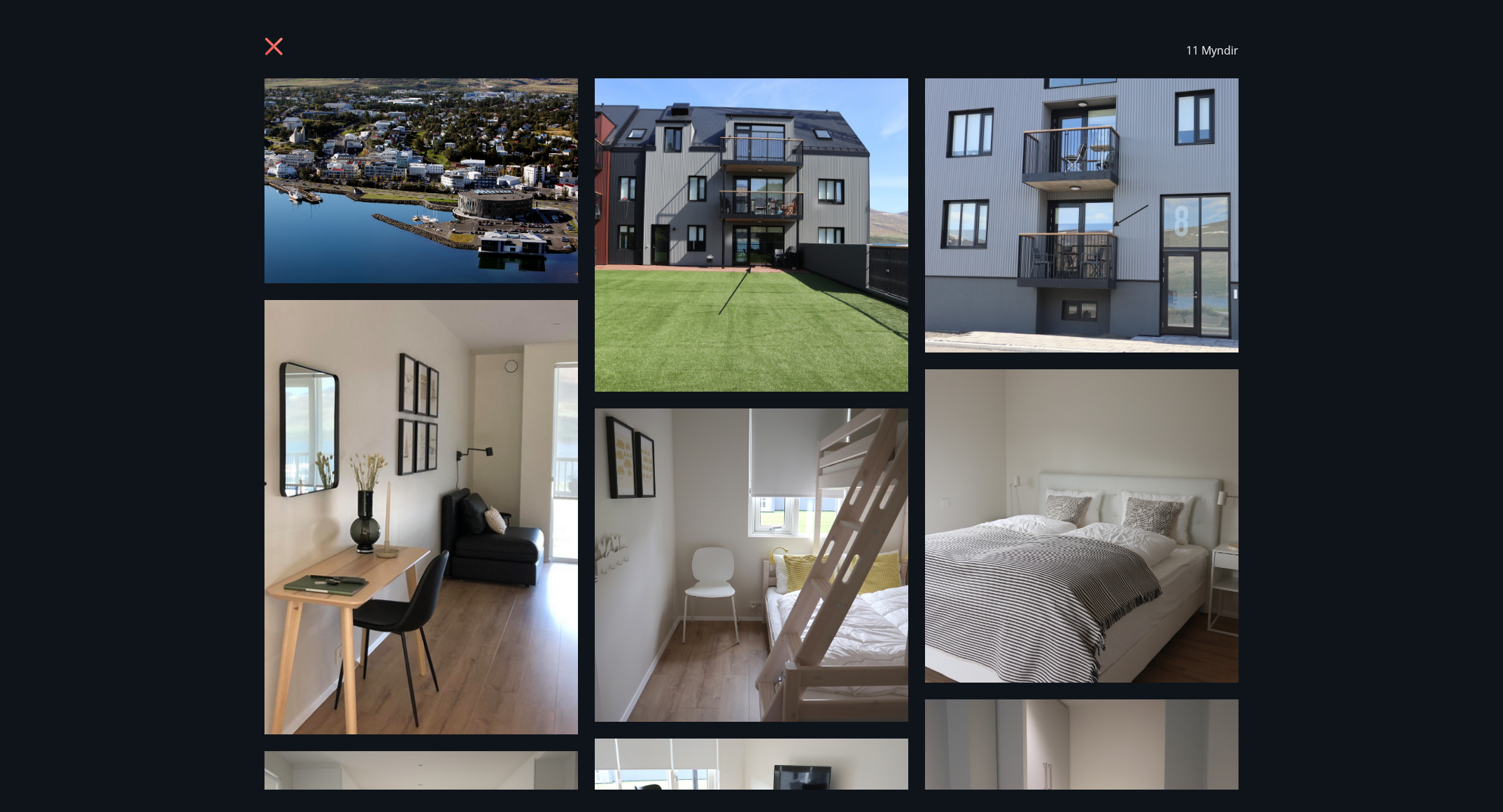
click at [27, 52] on div "11 Myndir" at bounding box center [752, 406] width 1503 height 812
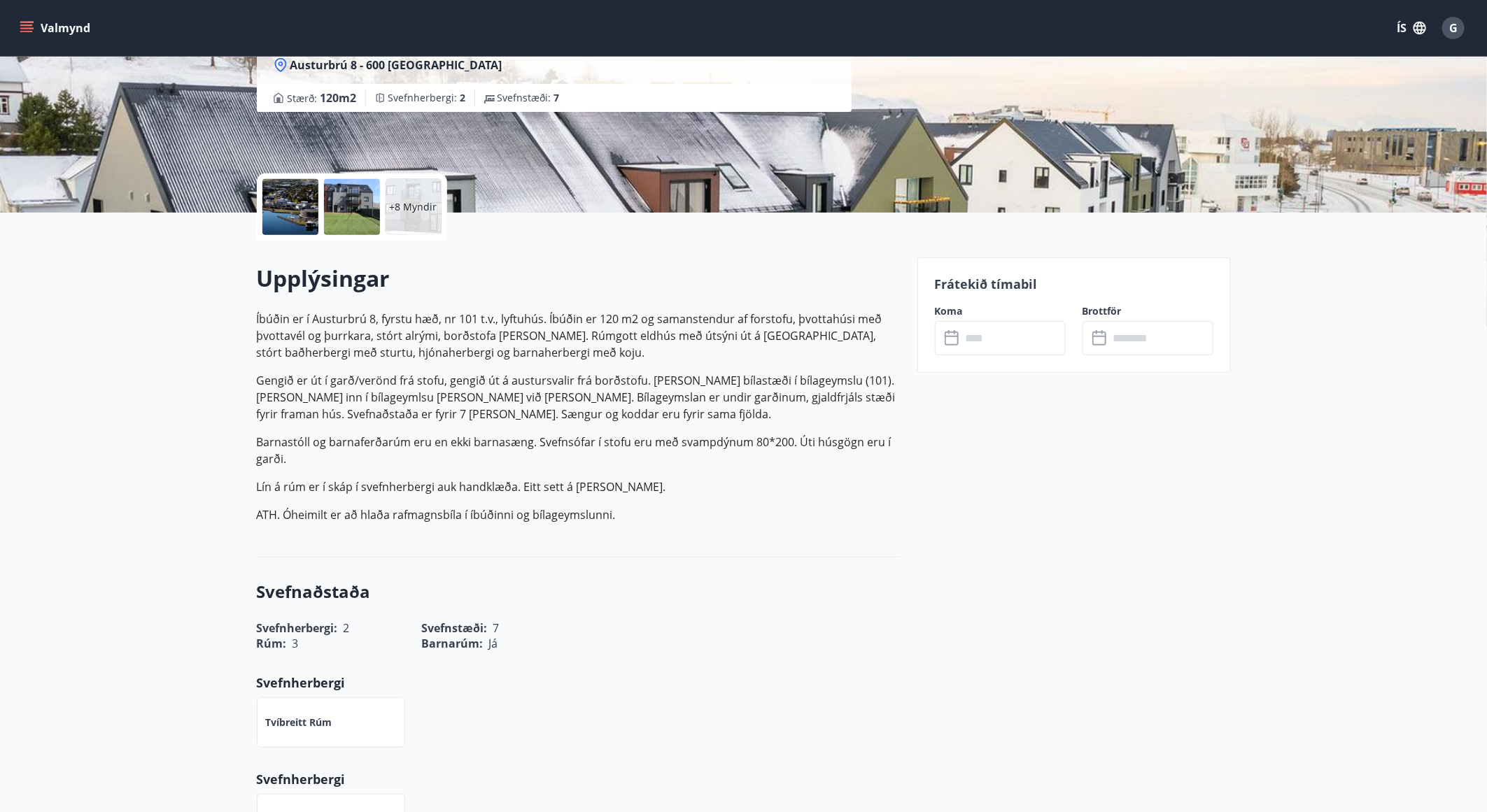
scroll to position [2, 0]
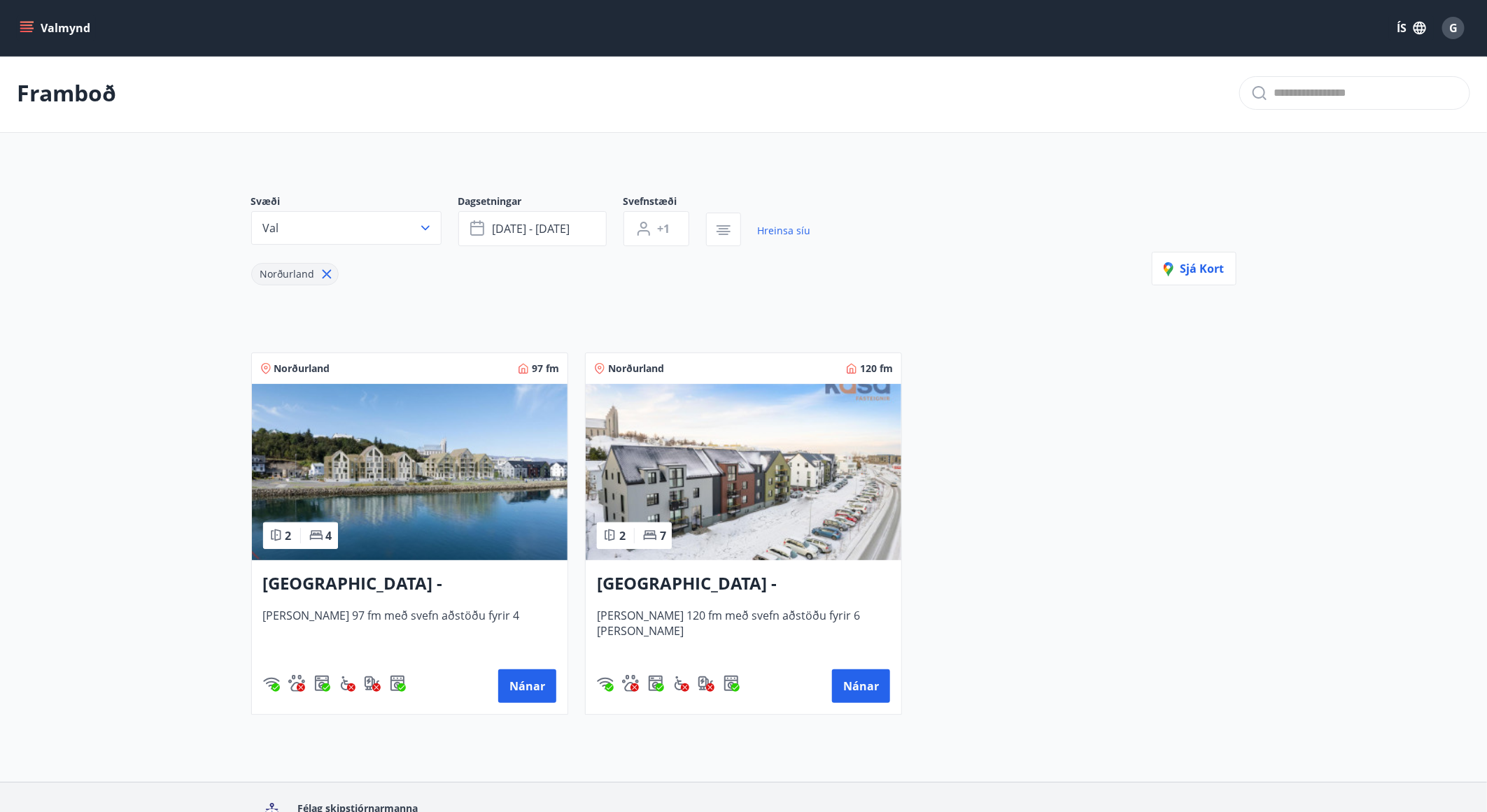
click at [503, 483] on img at bounding box center [410, 472] width 315 height 176
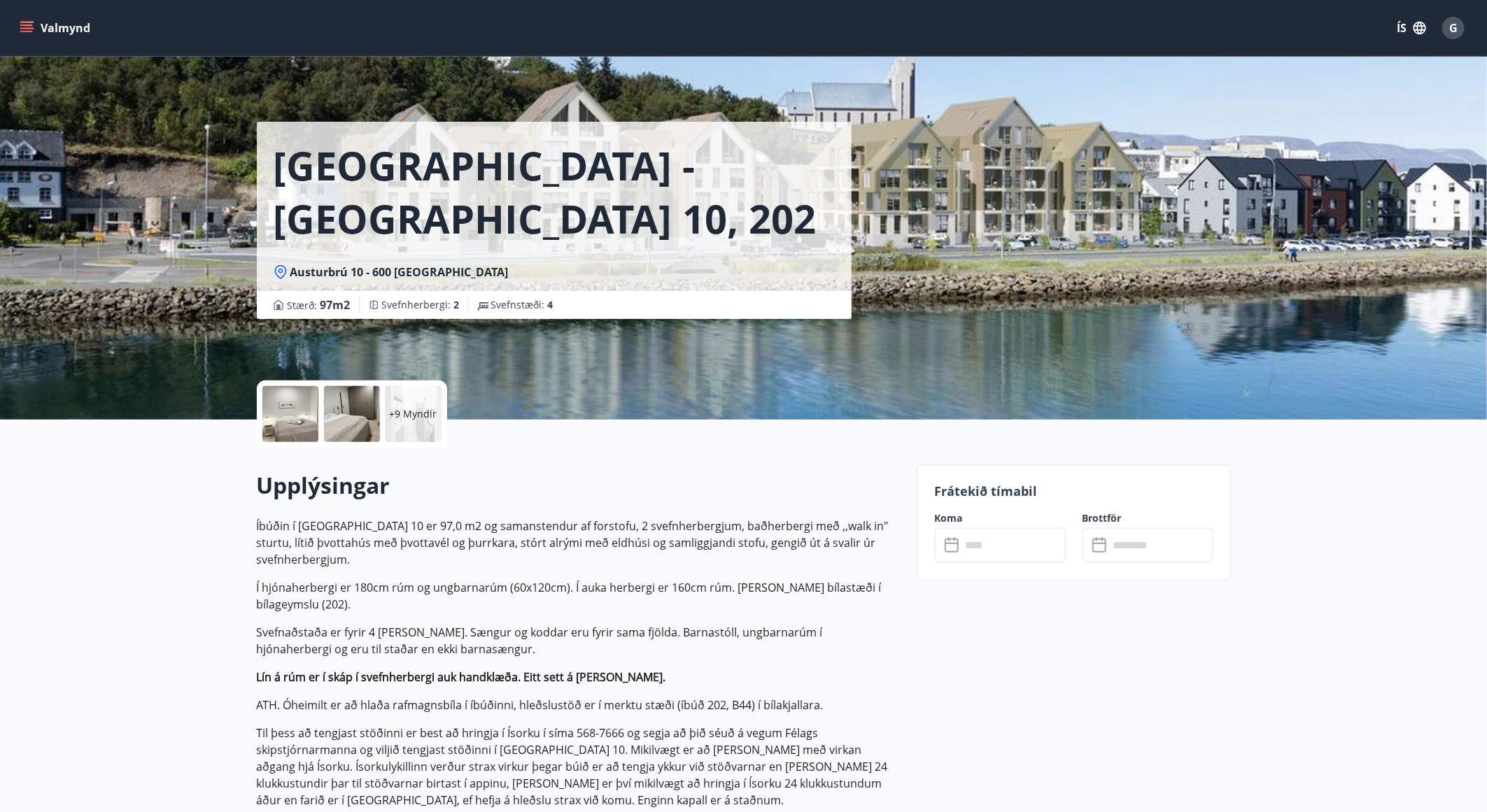
click at [315, 417] on div at bounding box center [290, 414] width 56 height 56
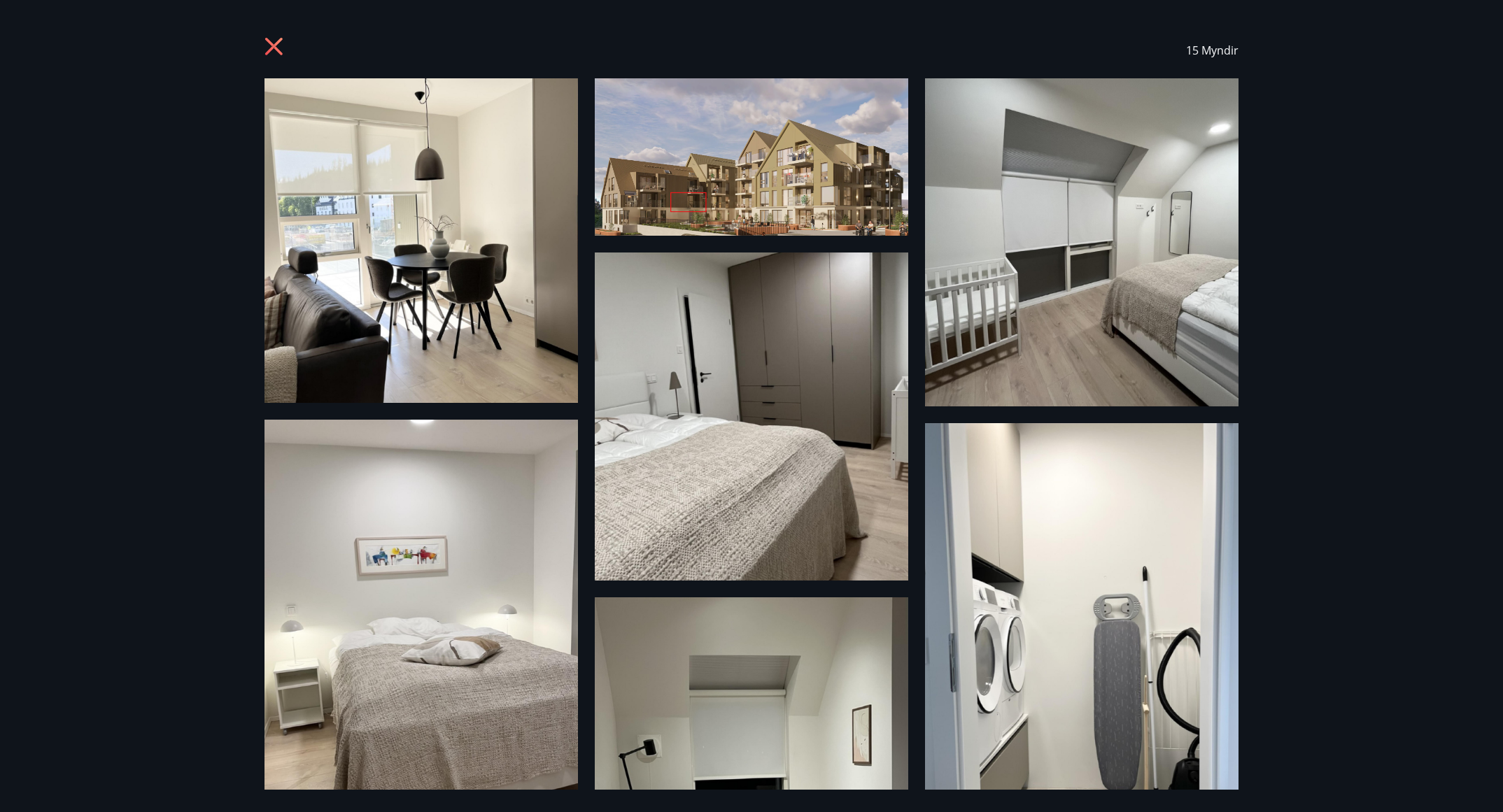
click at [448, 232] on img at bounding box center [422, 240] width 314 height 325
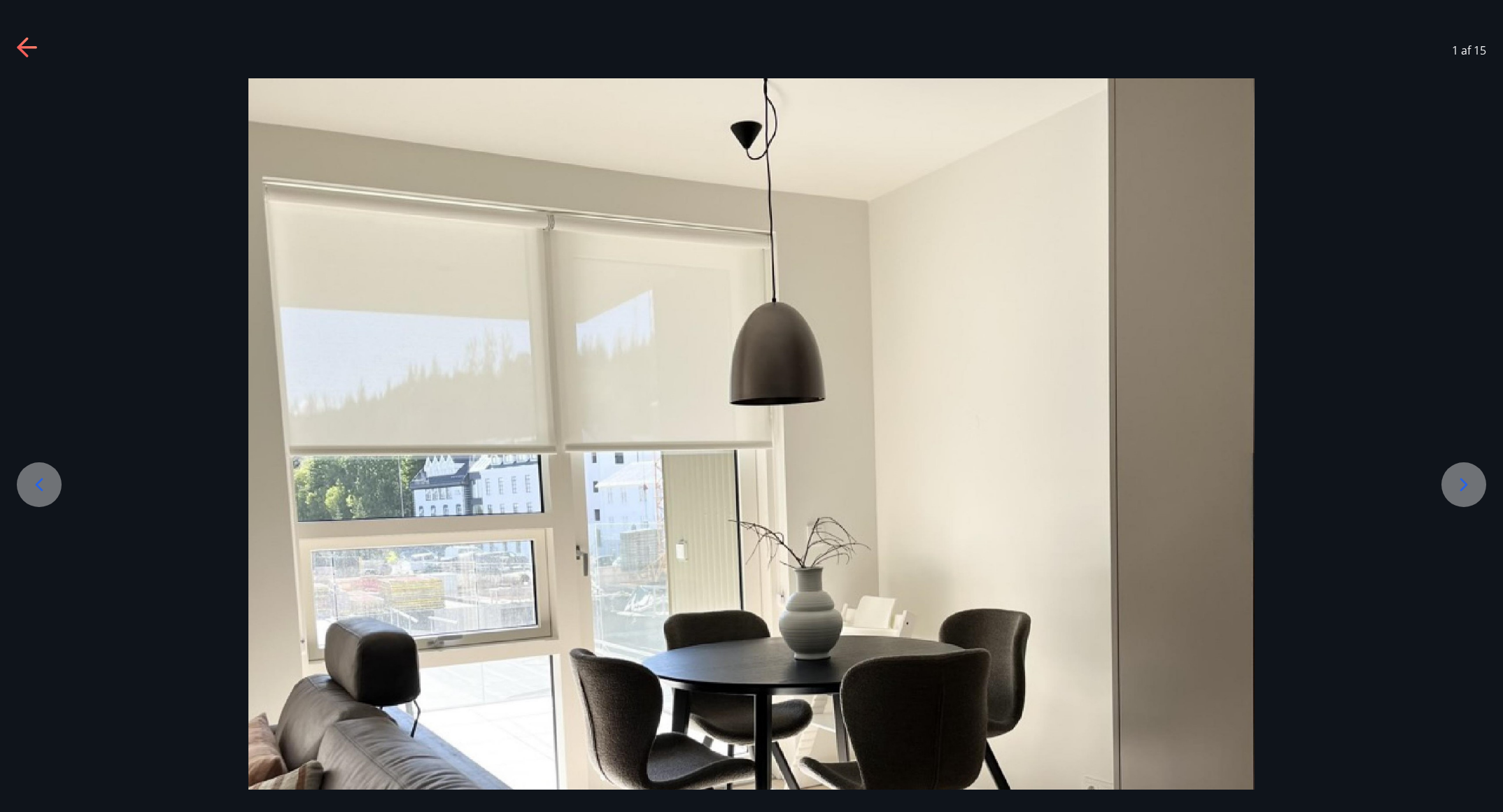
click at [1001, 482] on icon at bounding box center [1464, 485] width 8 height 13
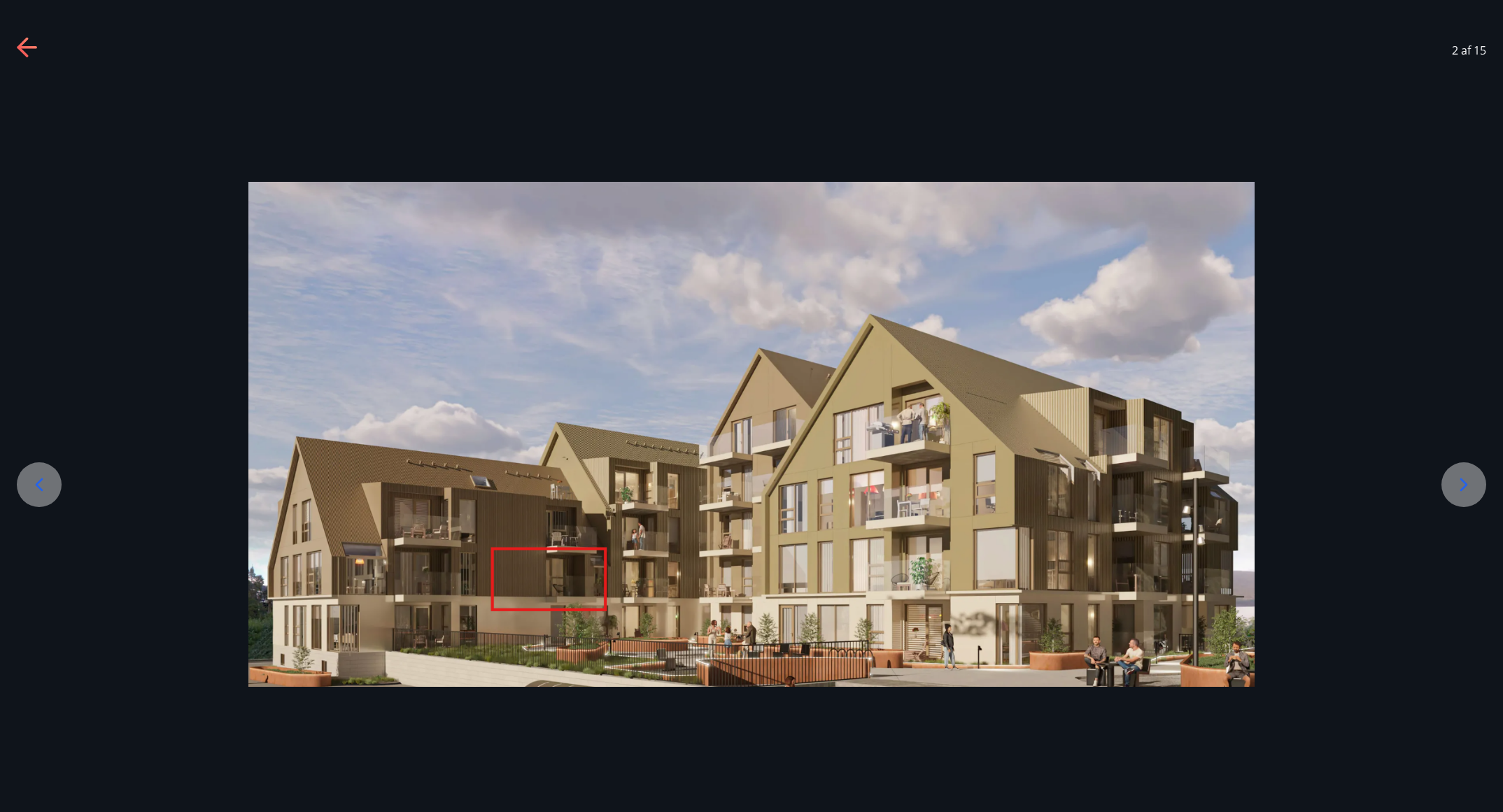
click at [1001, 482] on icon at bounding box center [1464, 485] width 8 height 13
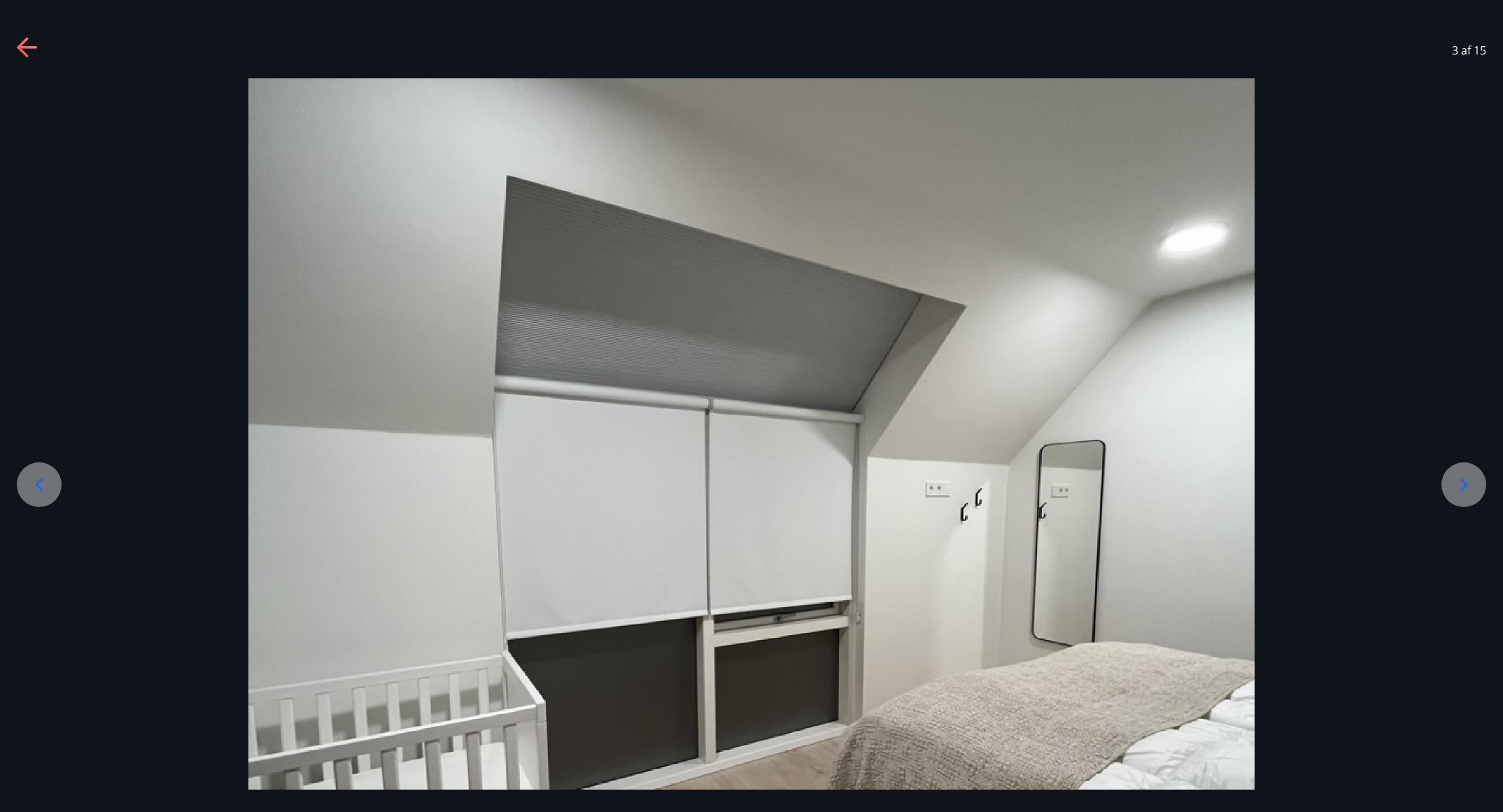
click at [1001, 482] on icon at bounding box center [1464, 485] width 8 height 13
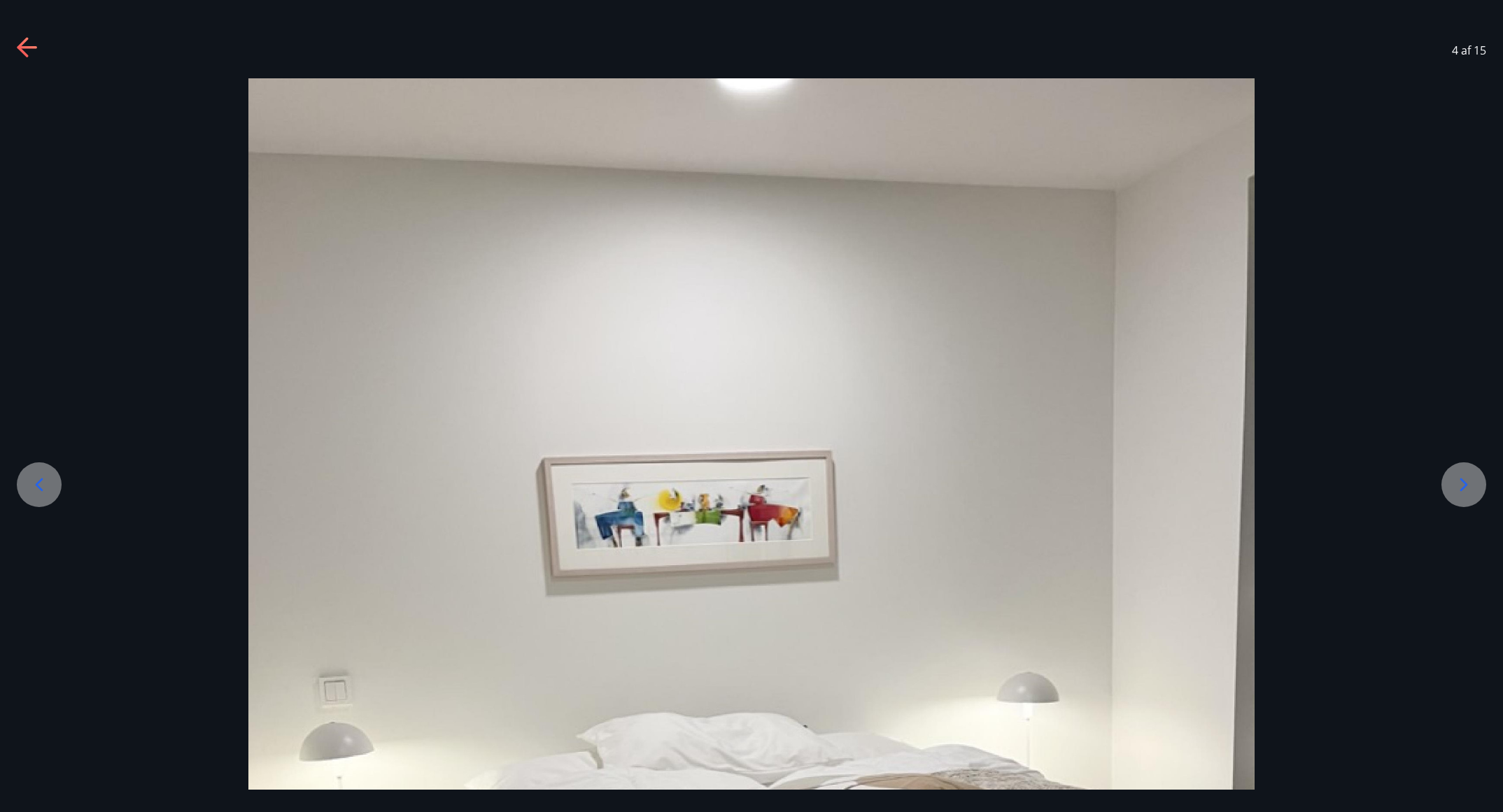
click at [1001, 482] on icon at bounding box center [1464, 485] width 8 height 13
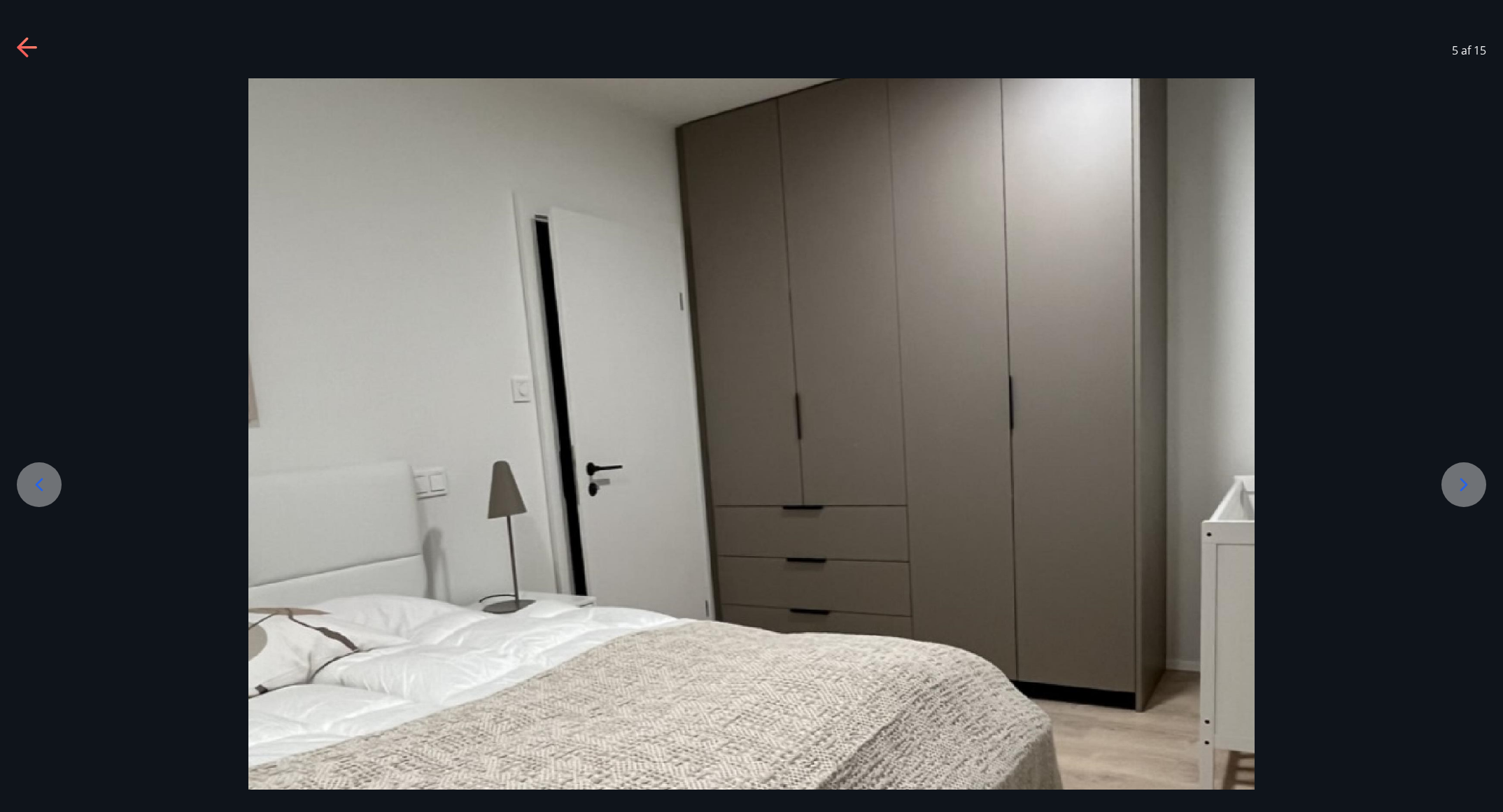
click at [1001, 482] on icon at bounding box center [1464, 485] width 8 height 13
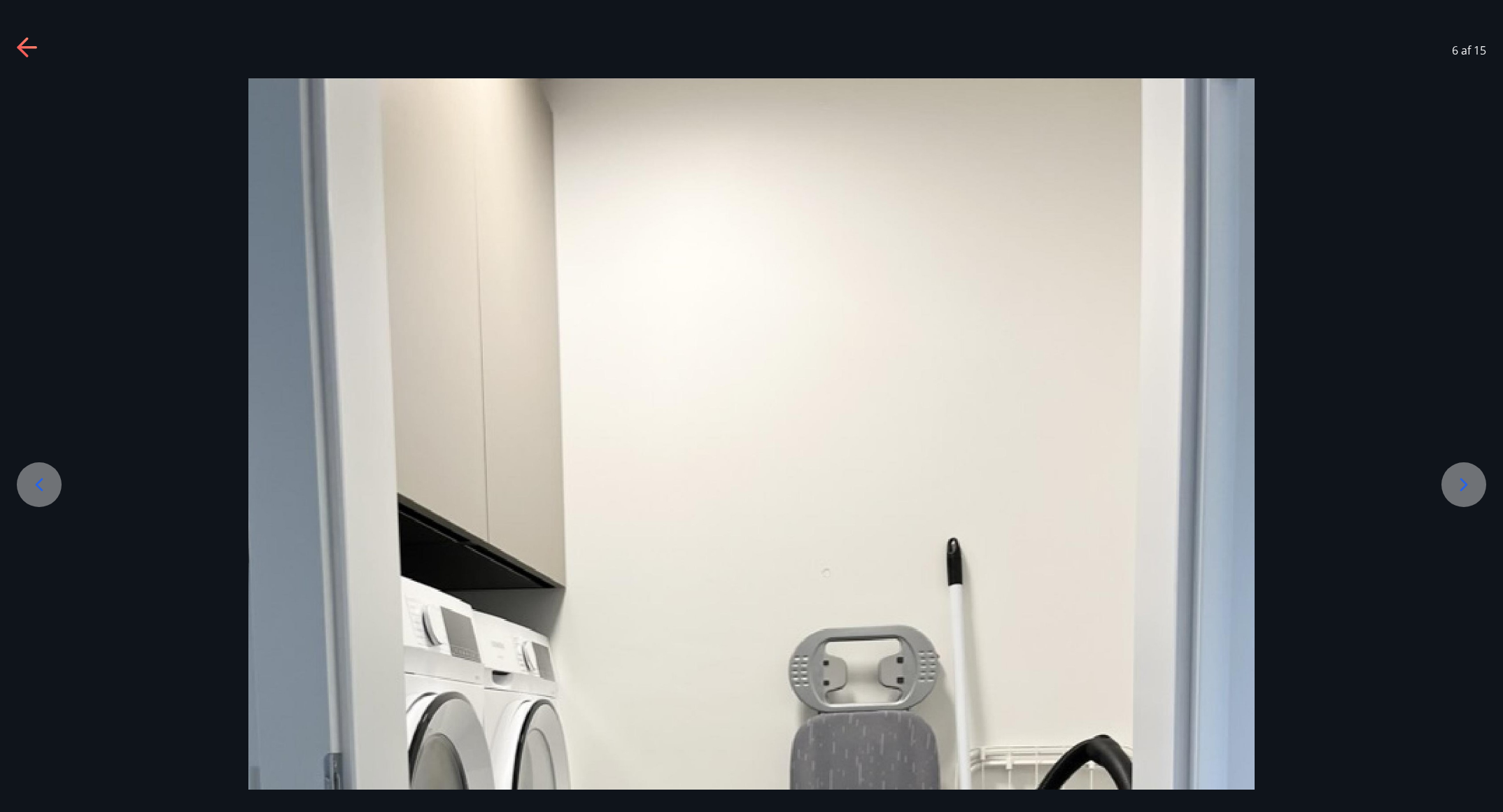
click at [1001, 482] on icon at bounding box center [1464, 485] width 8 height 13
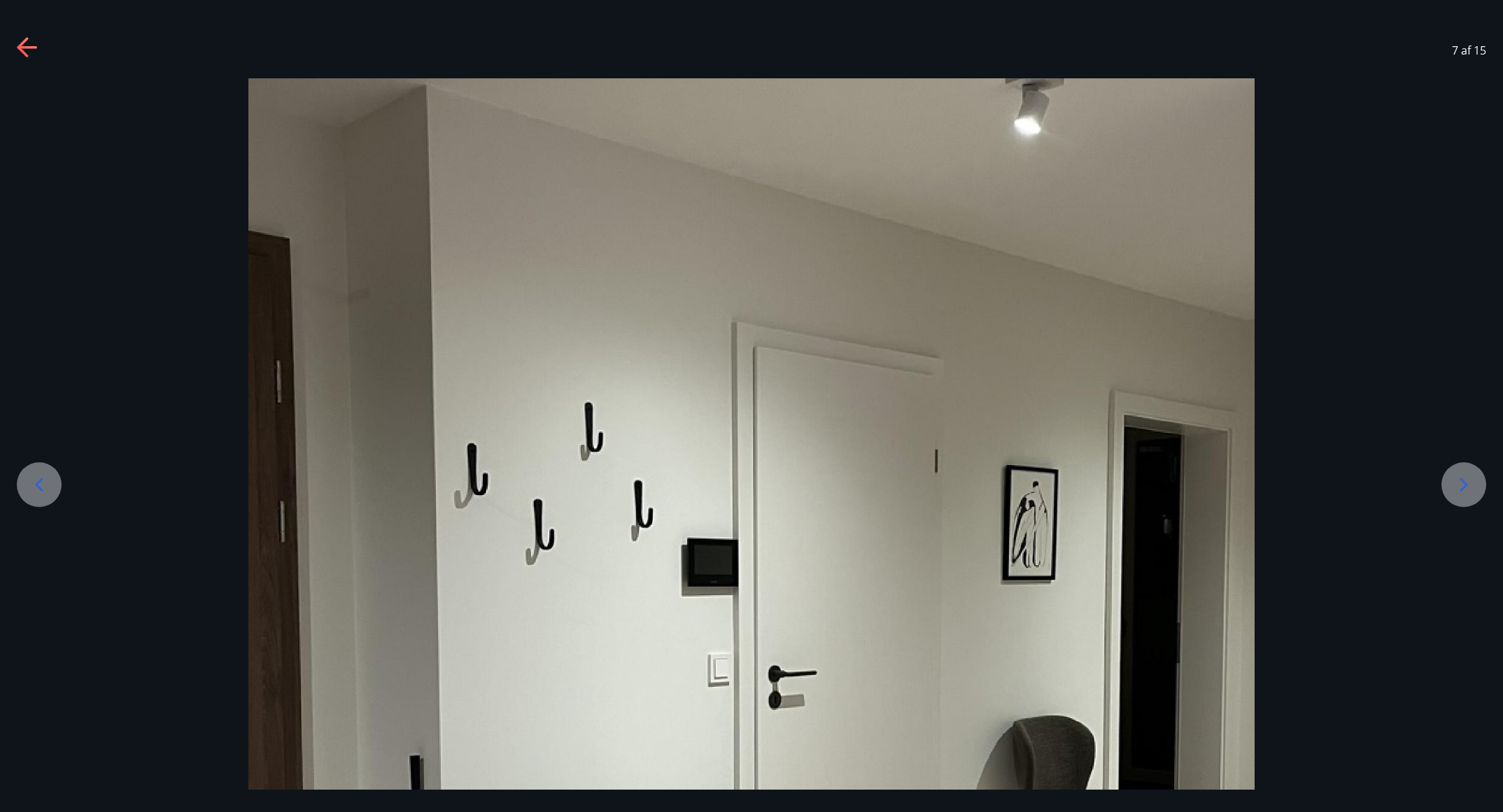
click at [1001, 482] on icon at bounding box center [1464, 485] width 8 height 13
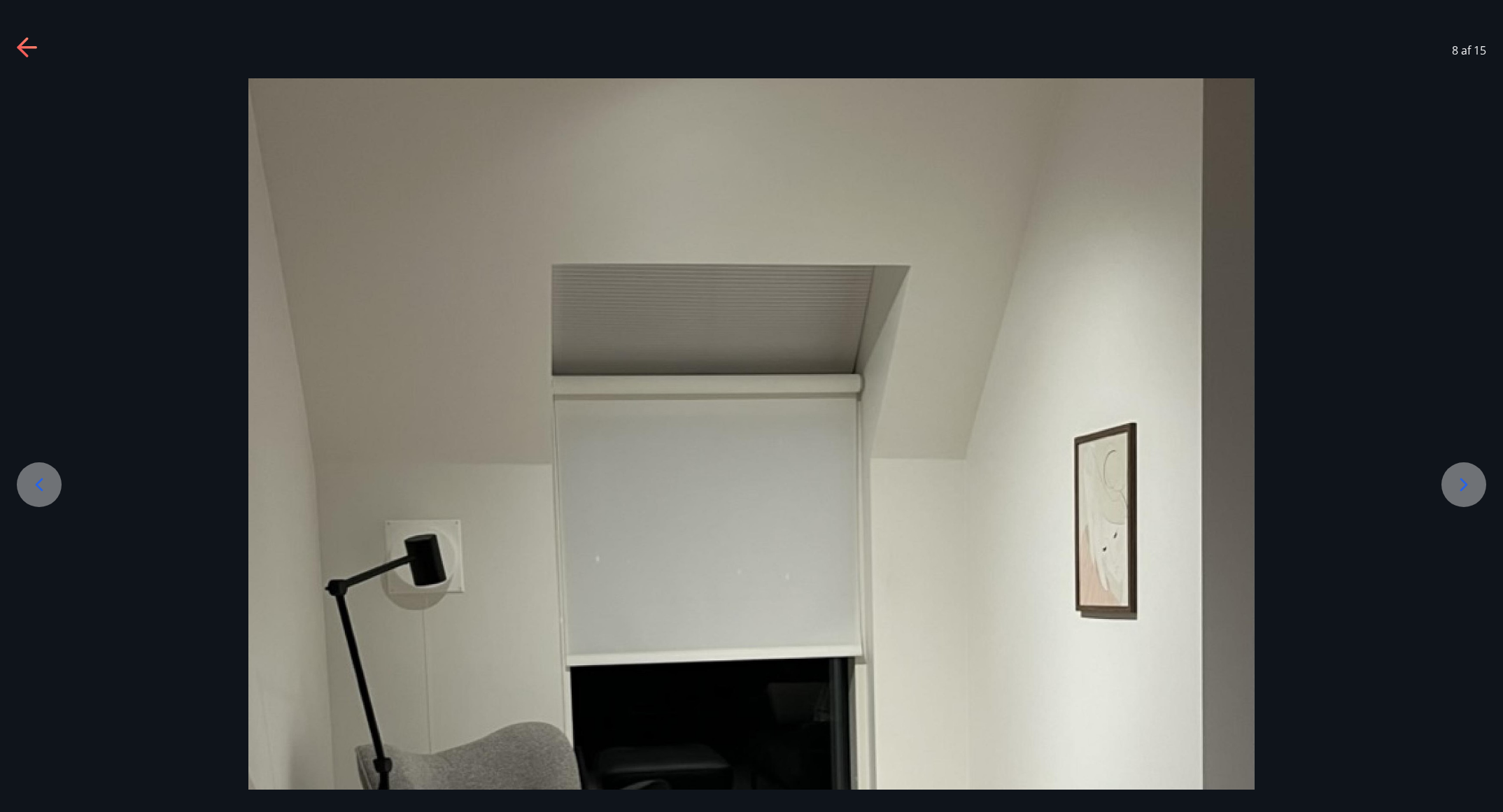
click at [1001, 482] on icon at bounding box center [1464, 485] width 8 height 13
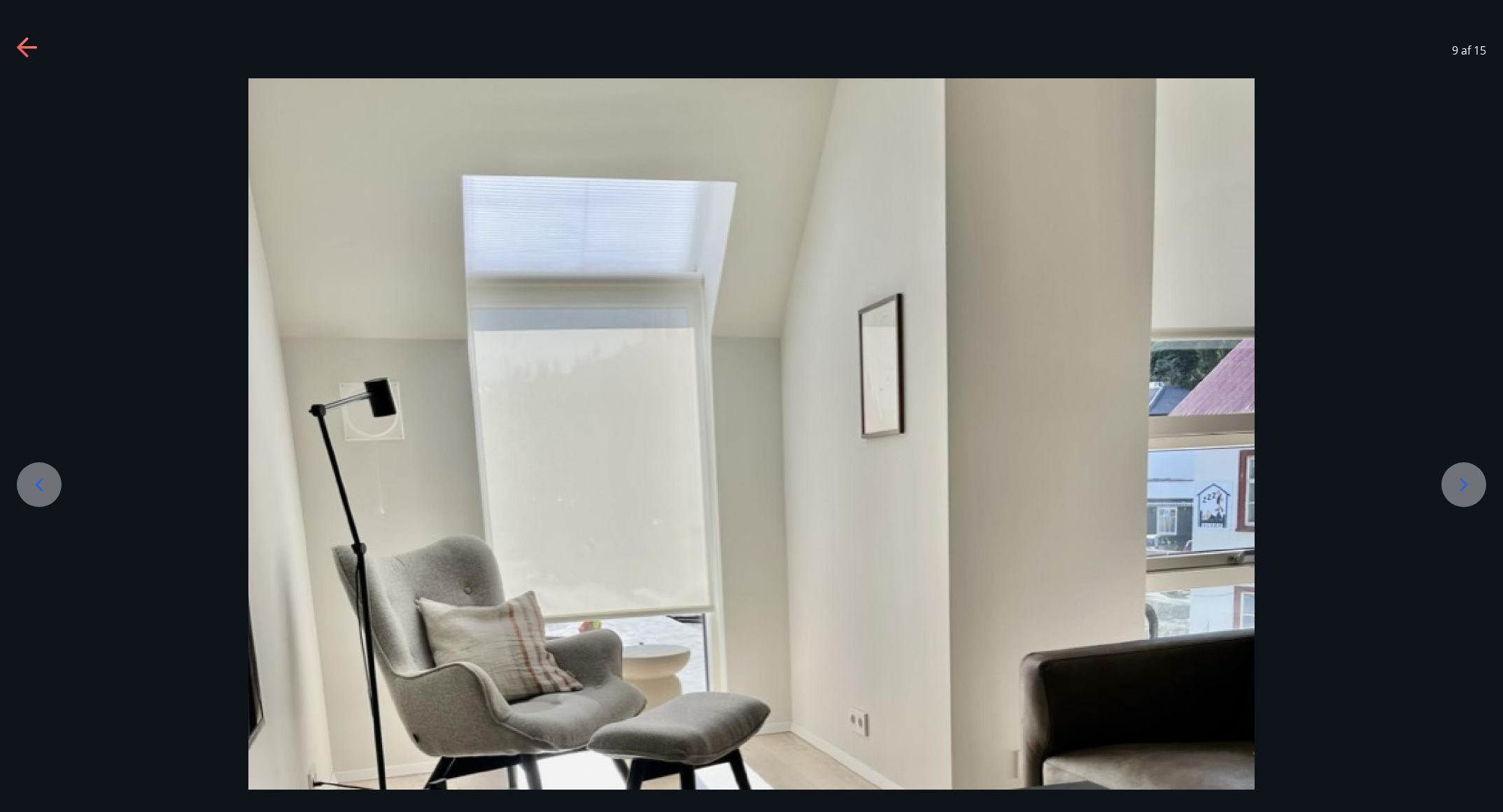
click at [1001, 482] on icon at bounding box center [1464, 485] width 8 height 13
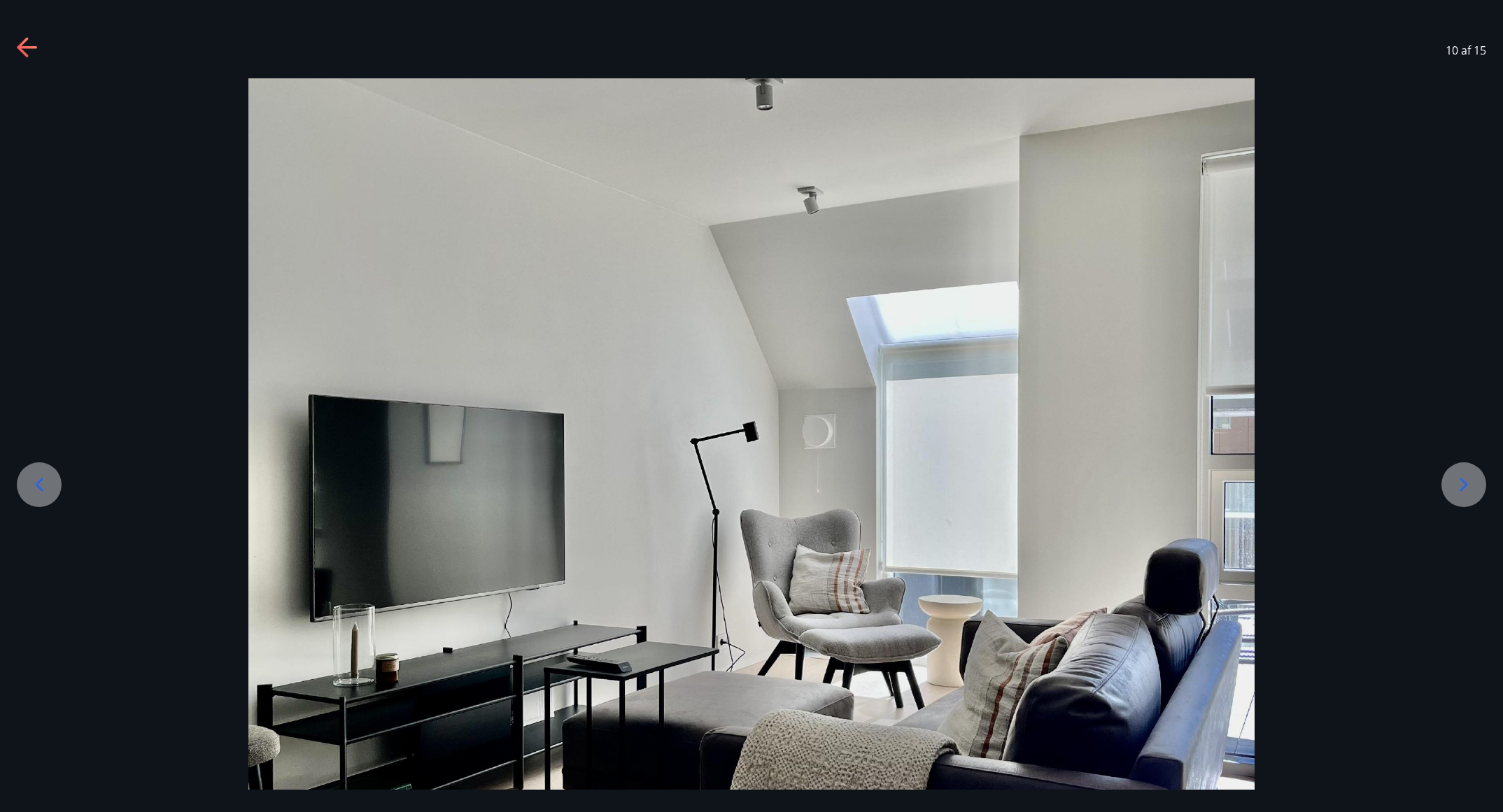
click at [1001, 482] on icon at bounding box center [1464, 485] width 8 height 13
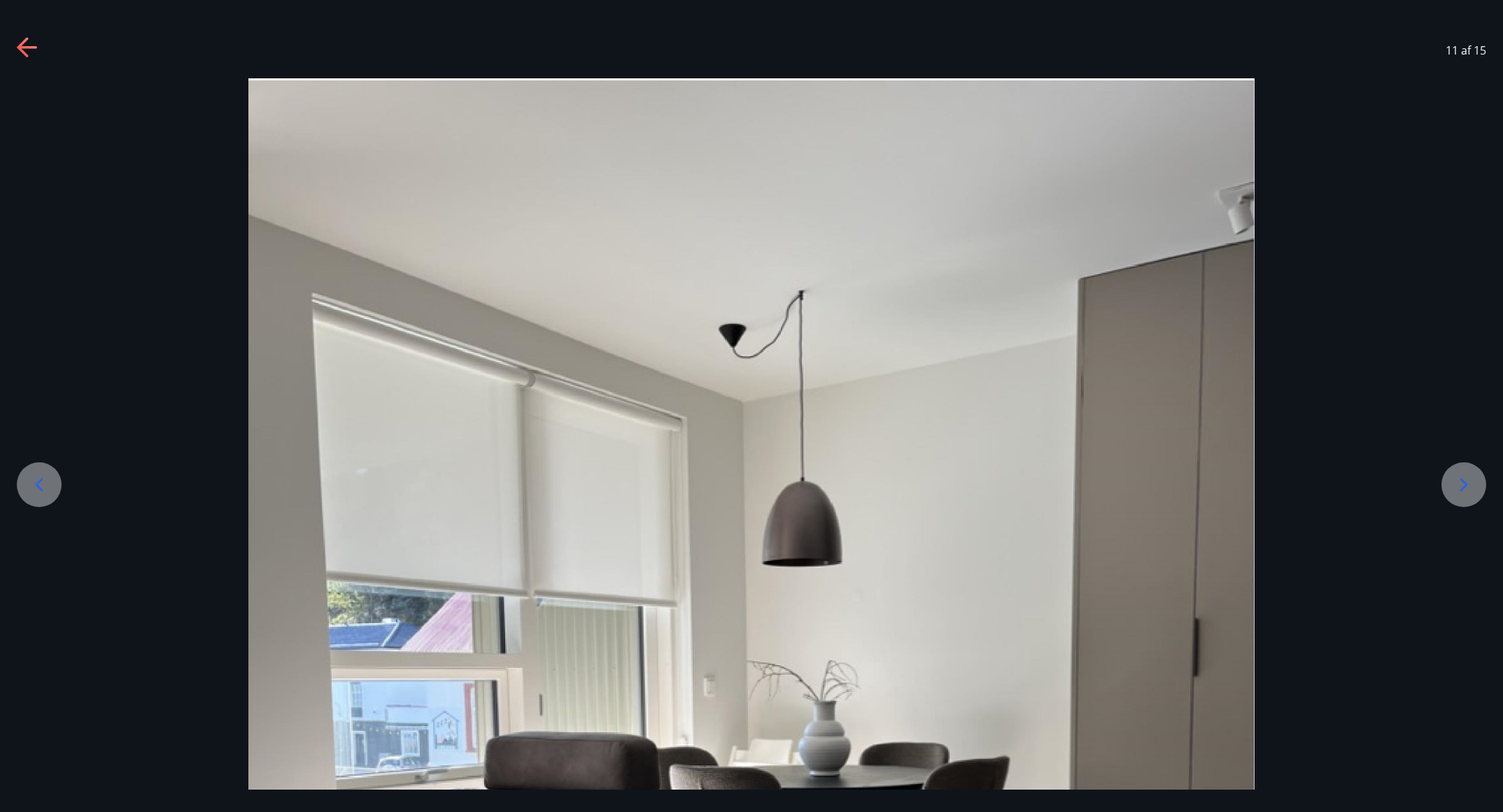
click at [1001, 482] on icon at bounding box center [1464, 485] width 8 height 13
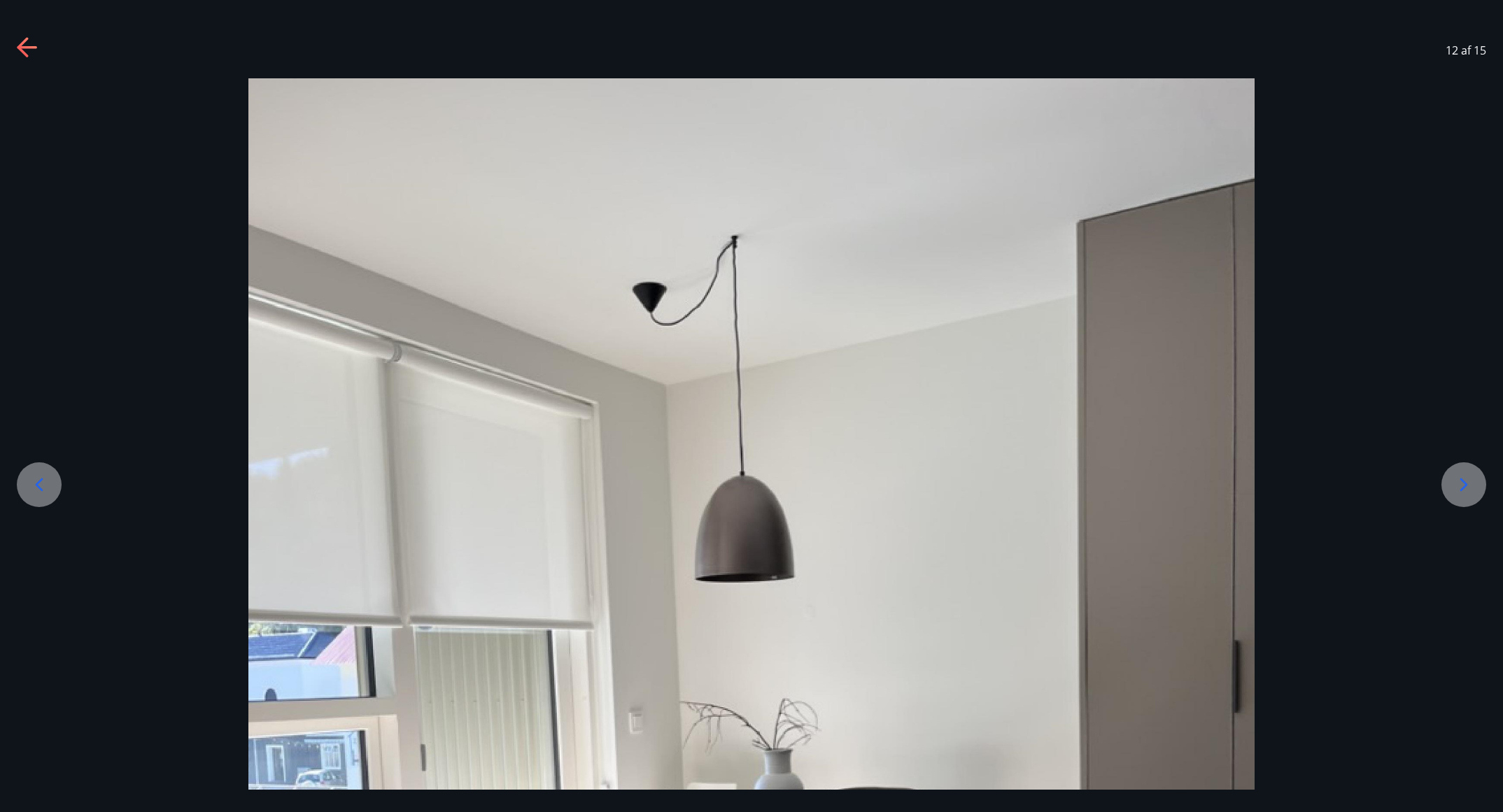
click at [1001, 482] on icon at bounding box center [1464, 485] width 8 height 13
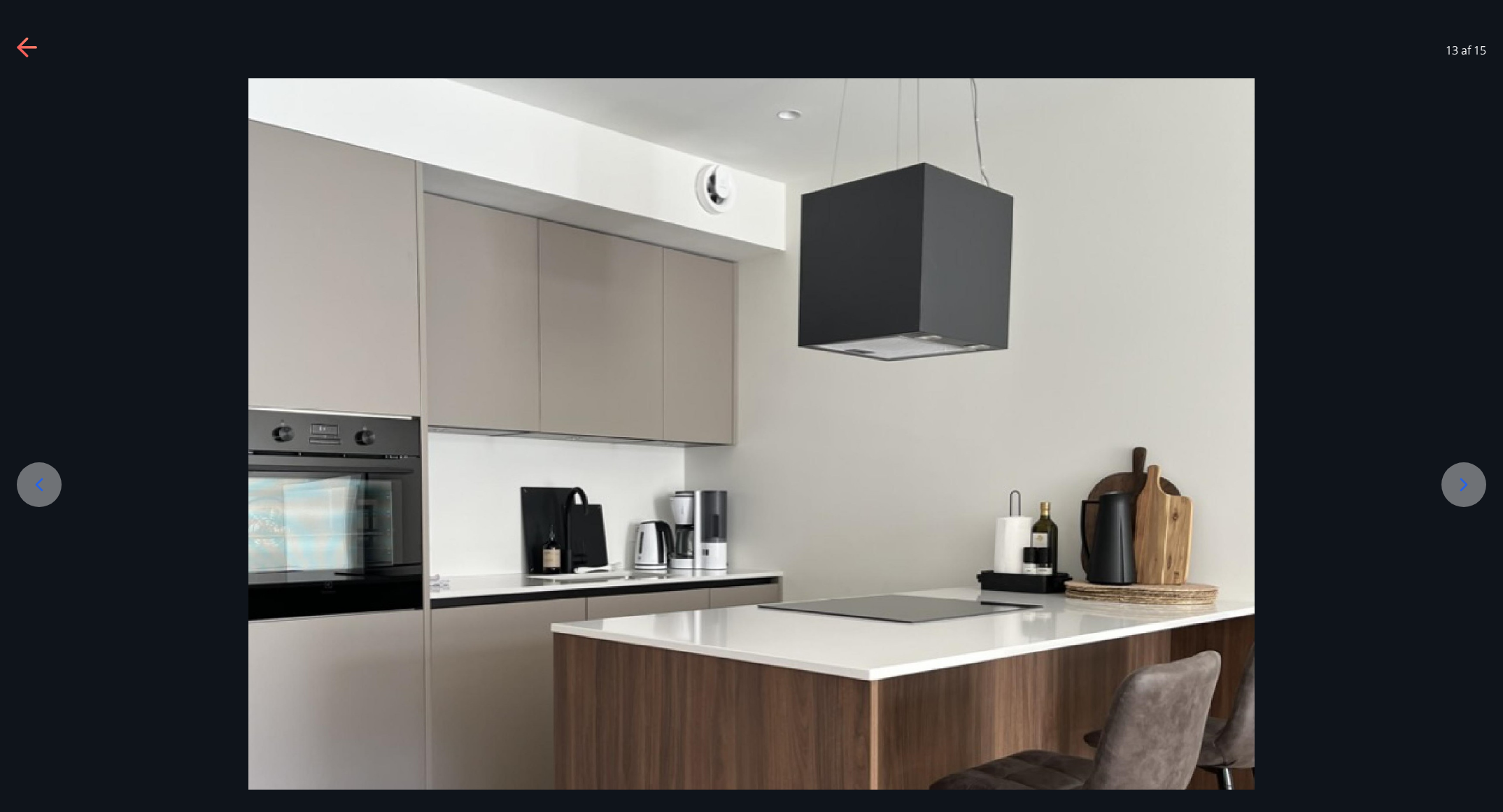
click at [1001, 482] on icon at bounding box center [1464, 485] width 8 height 13
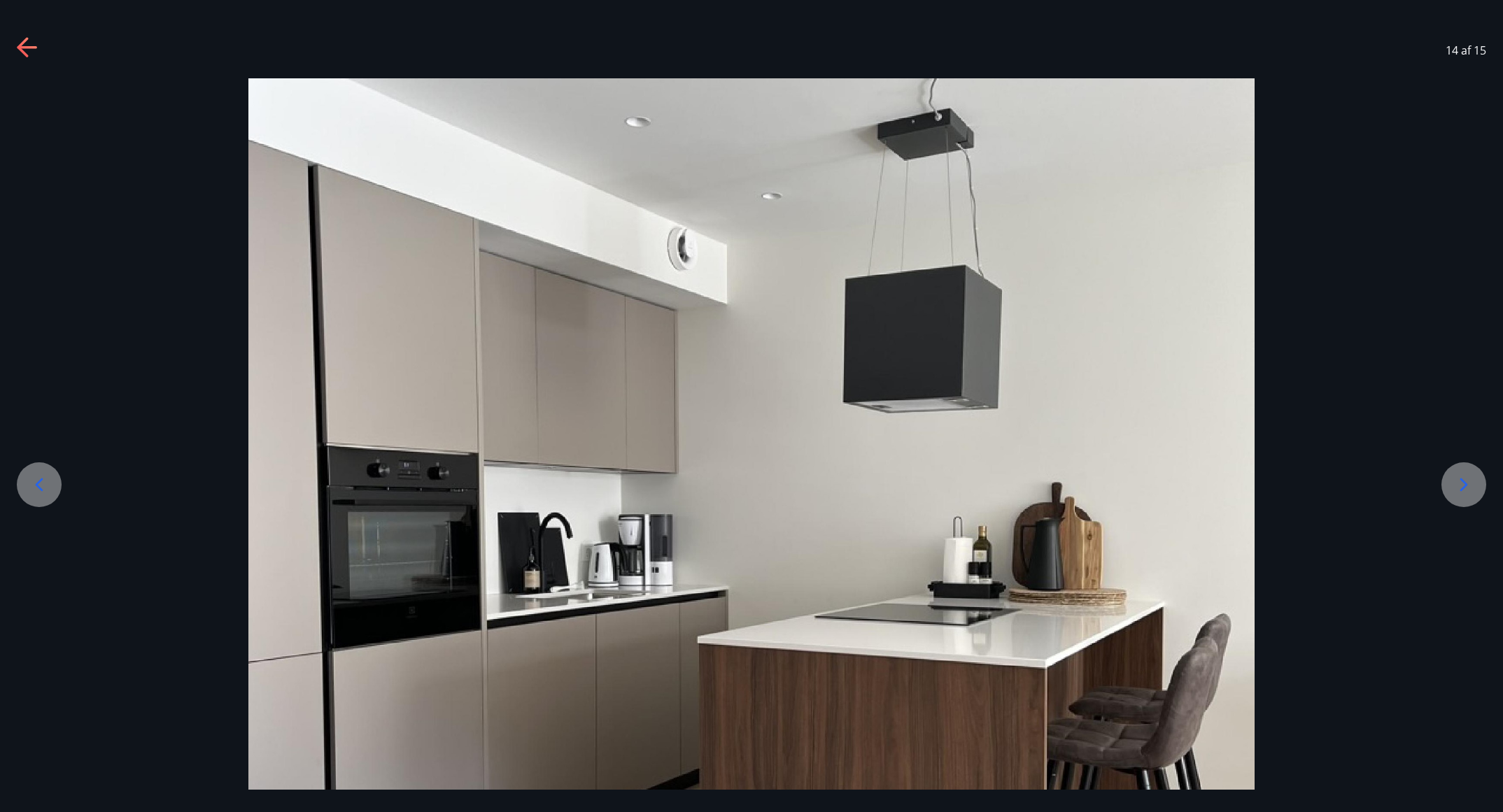
click at [1001, 482] on icon at bounding box center [1464, 485] width 8 height 13
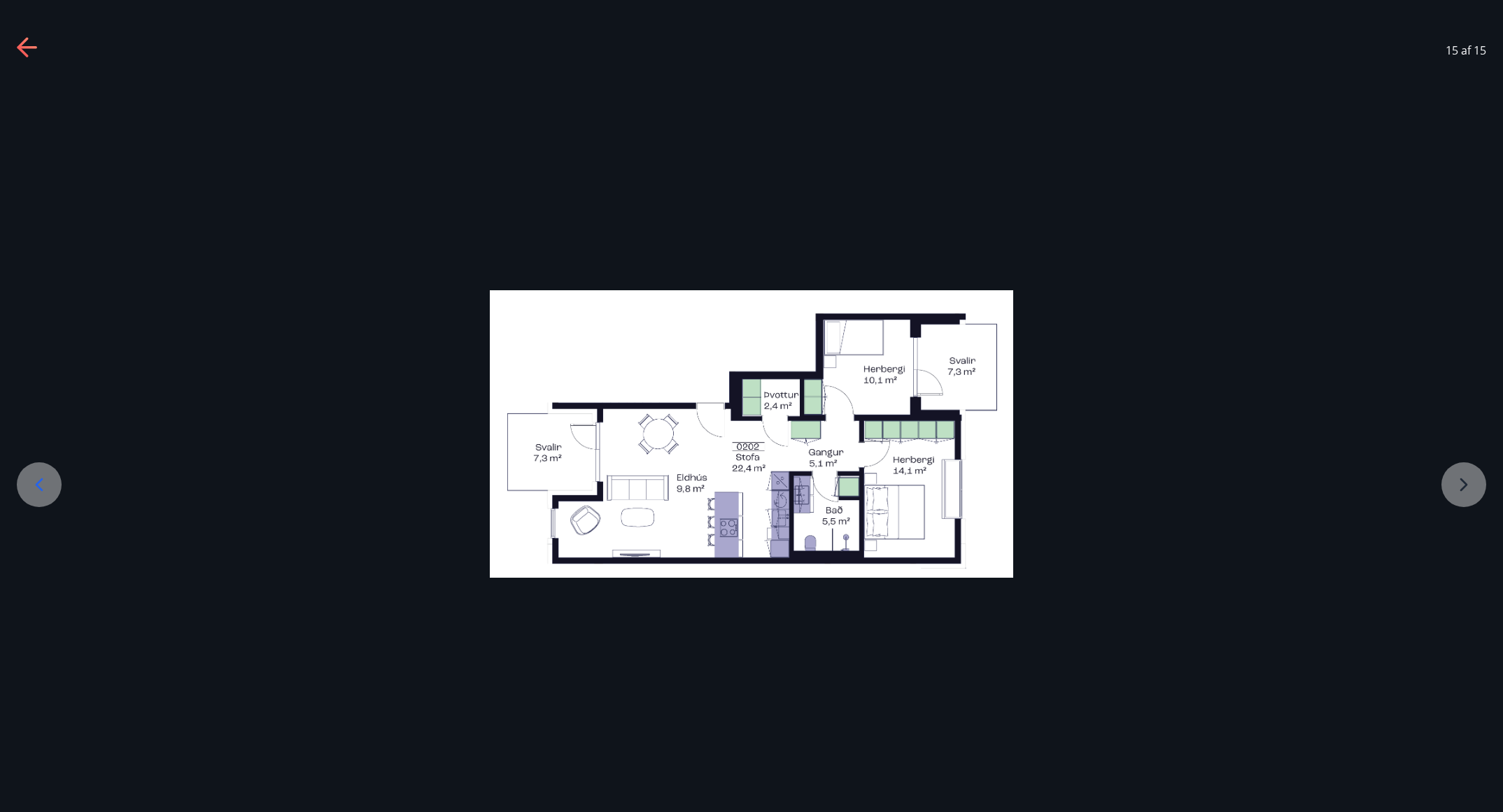
click at [1001, 482] on div at bounding box center [752, 433] width 1503 height 288
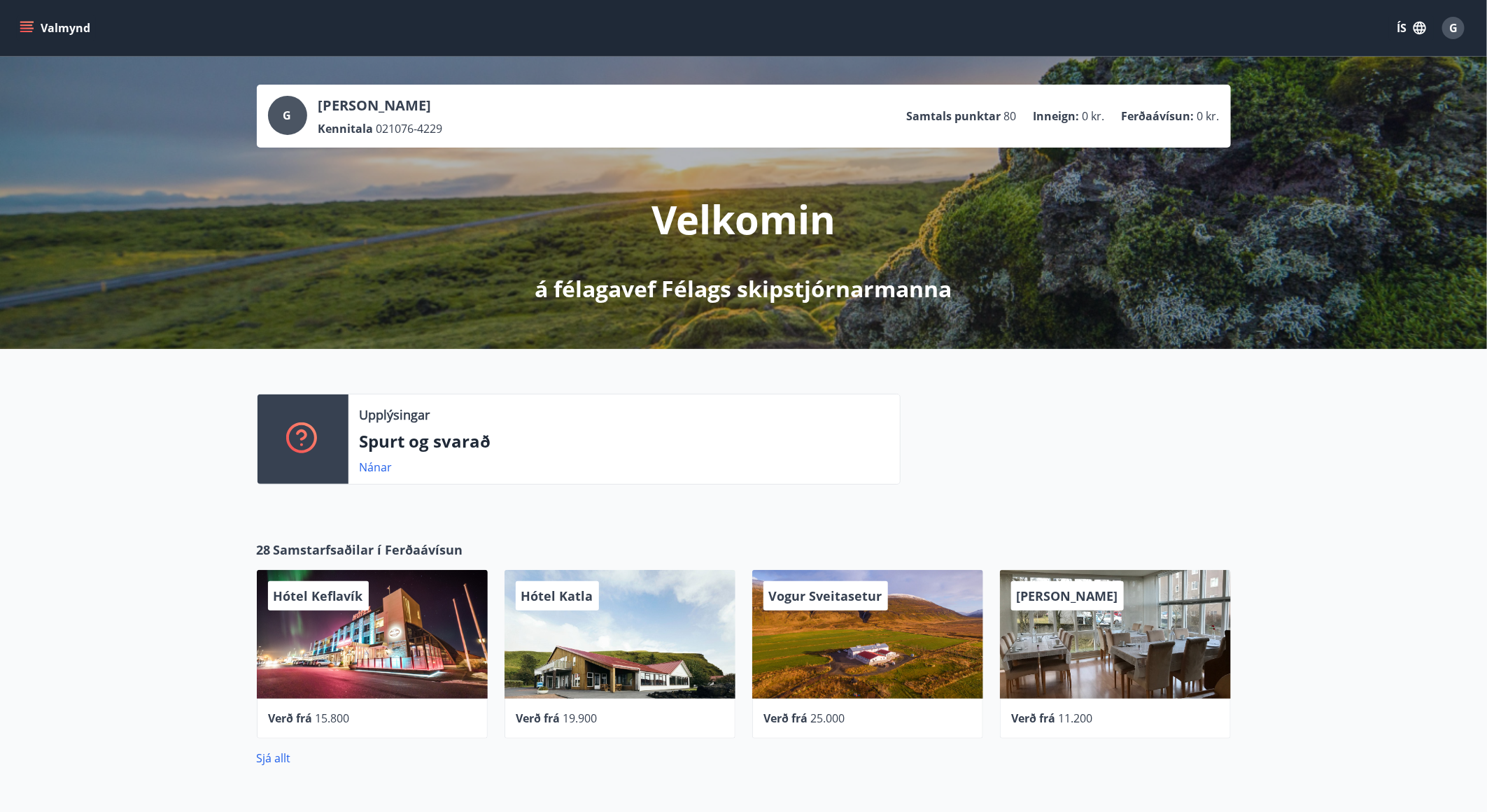
scroll to position [508, 0]
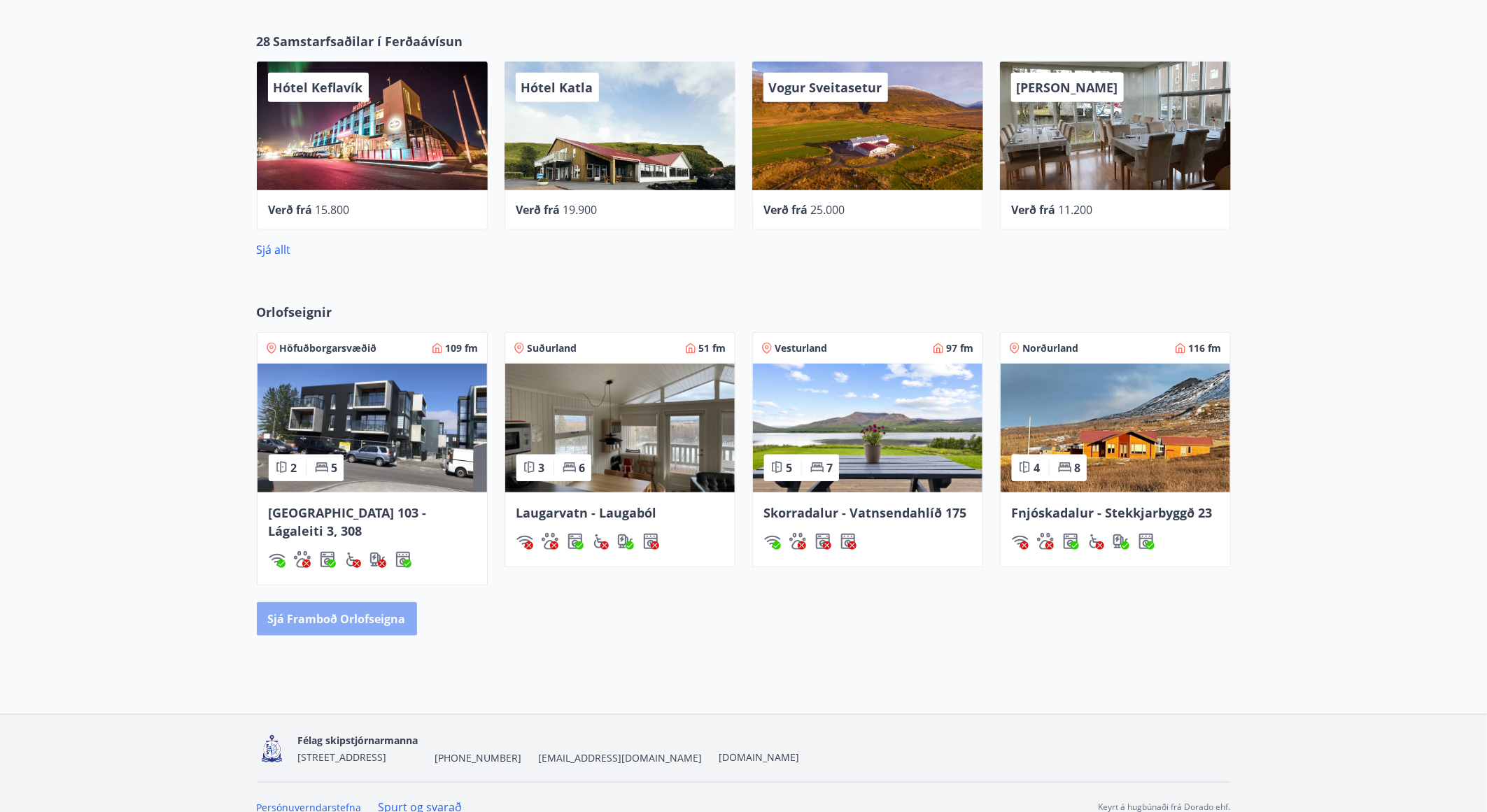
click at [304, 602] on button "Sjá framboð orlofseigna" at bounding box center [337, 619] width 160 height 34
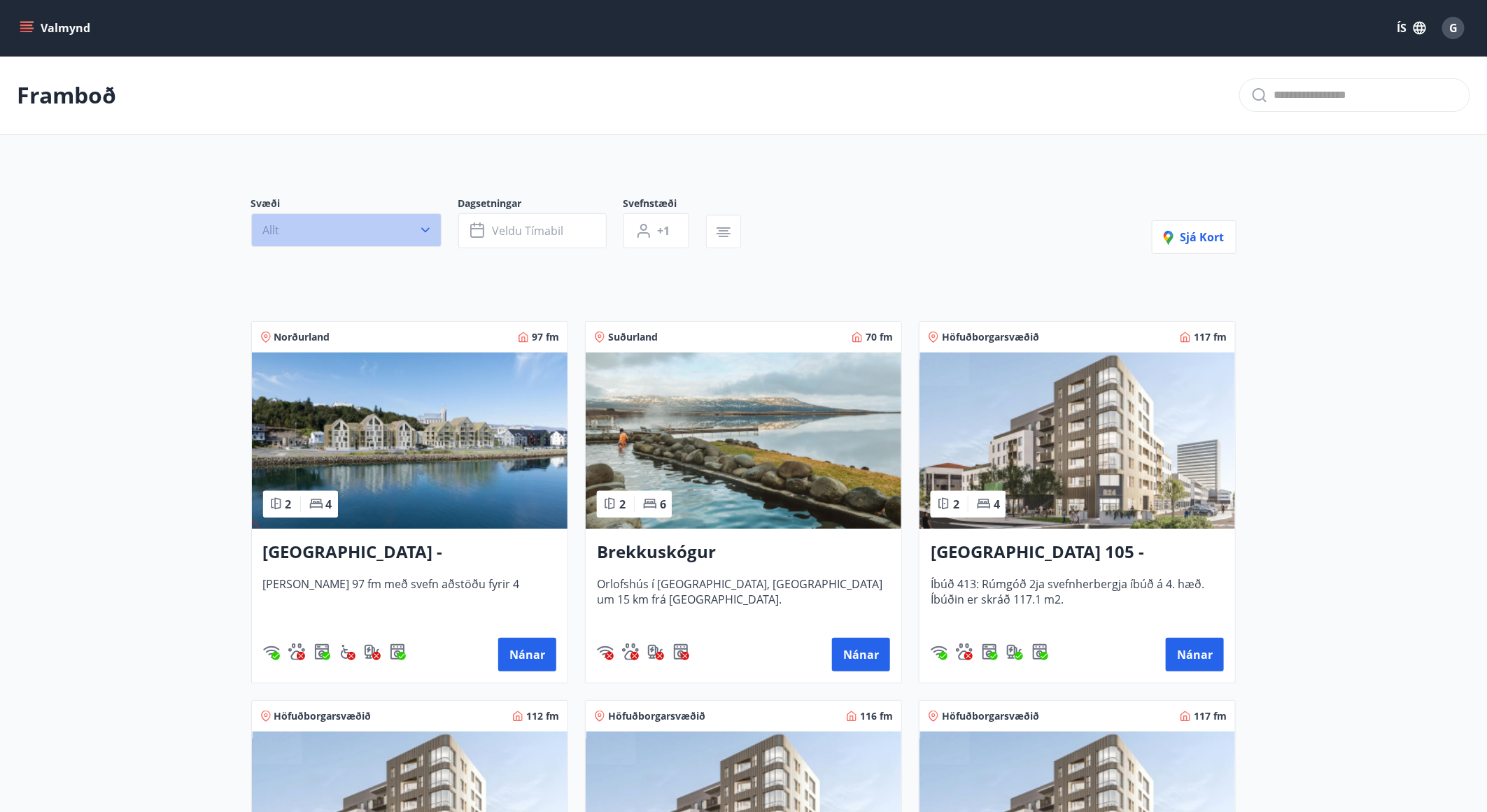
click at [433, 231] on button "Allt" at bounding box center [347, 230] width 191 height 34
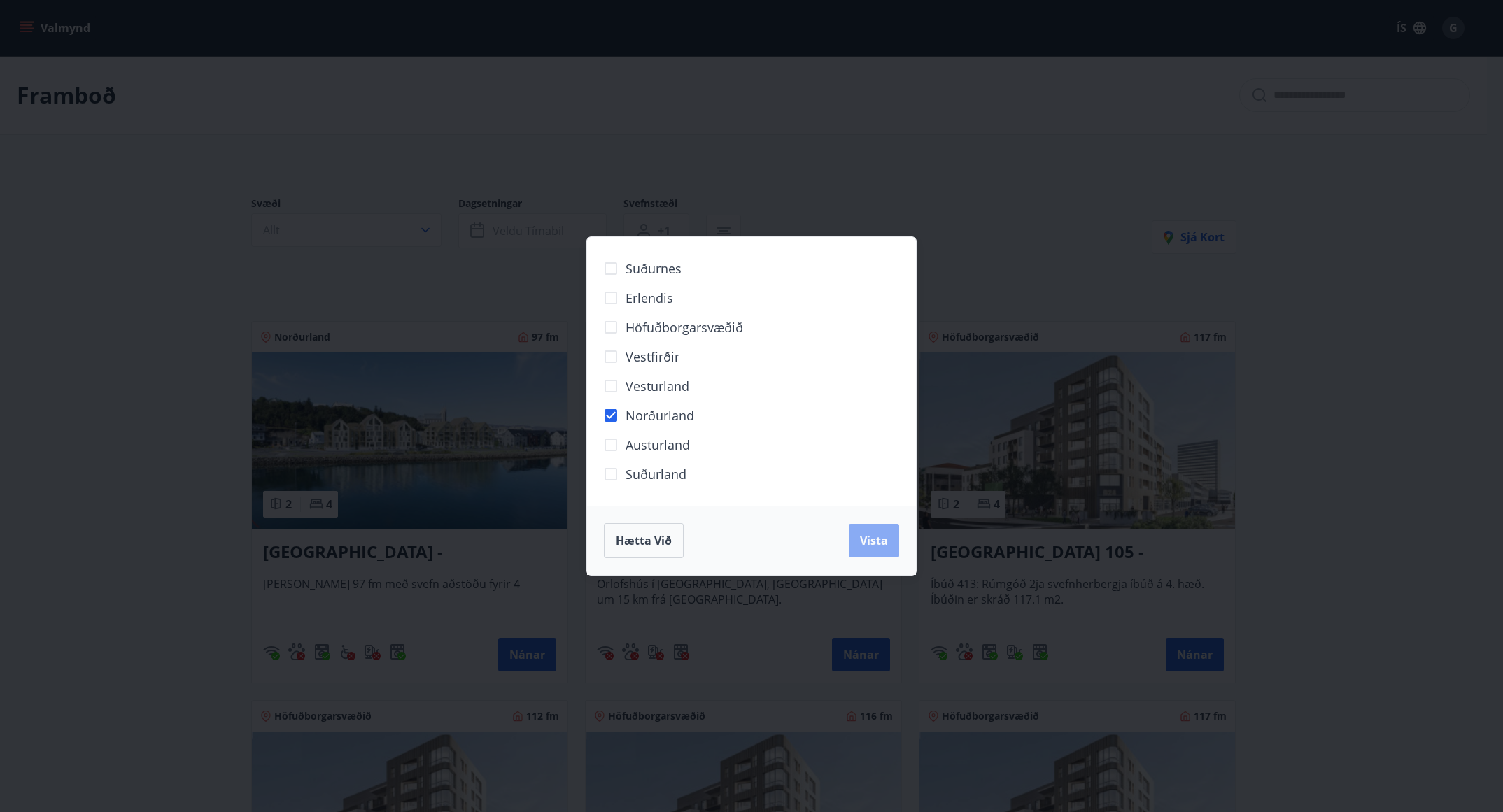
click at [897, 543] on button "Vista" at bounding box center [875, 541] width 51 height 34
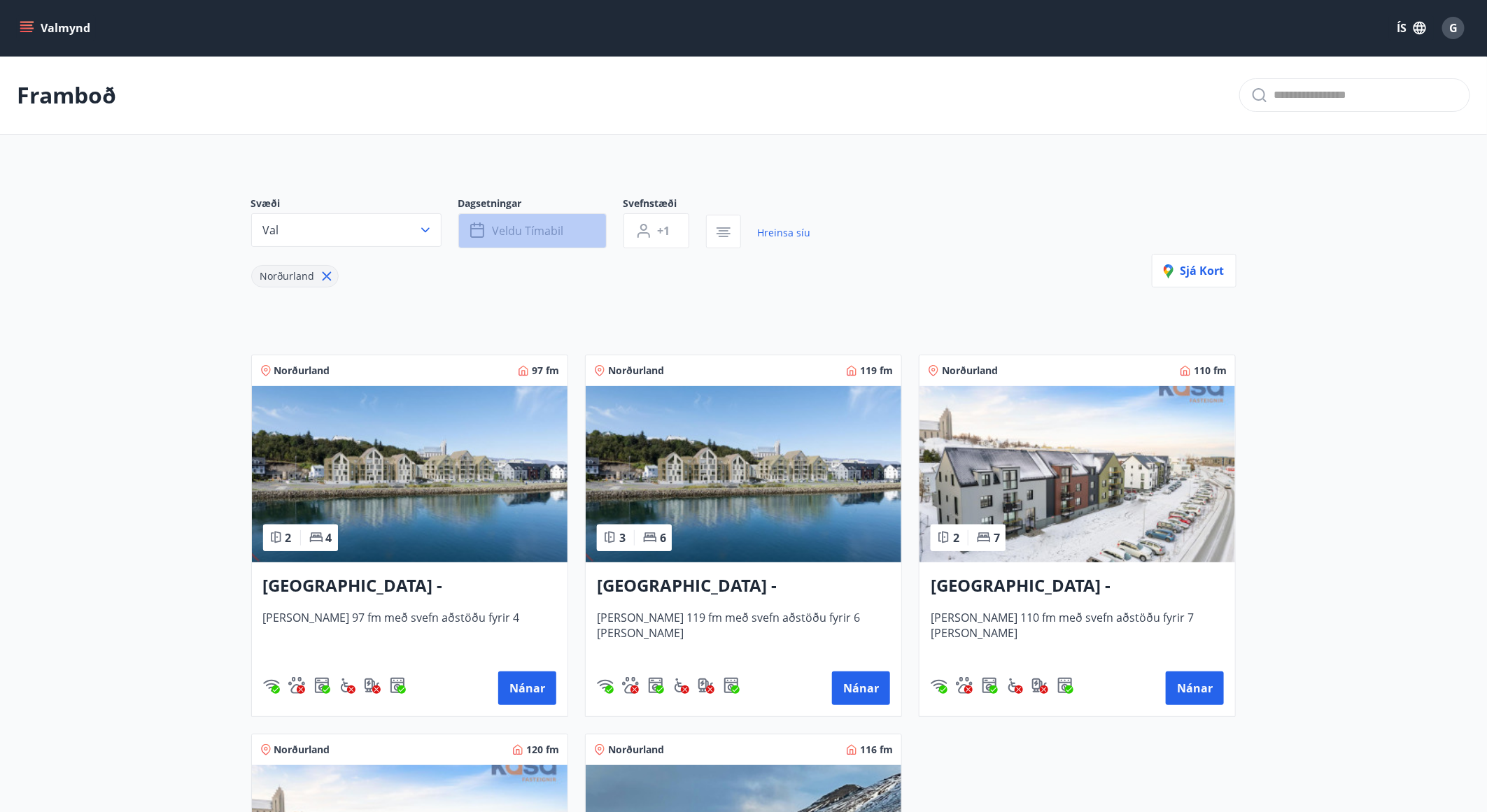
click at [544, 224] on span "Veldu tímabil" at bounding box center [528, 231] width 72 height 15
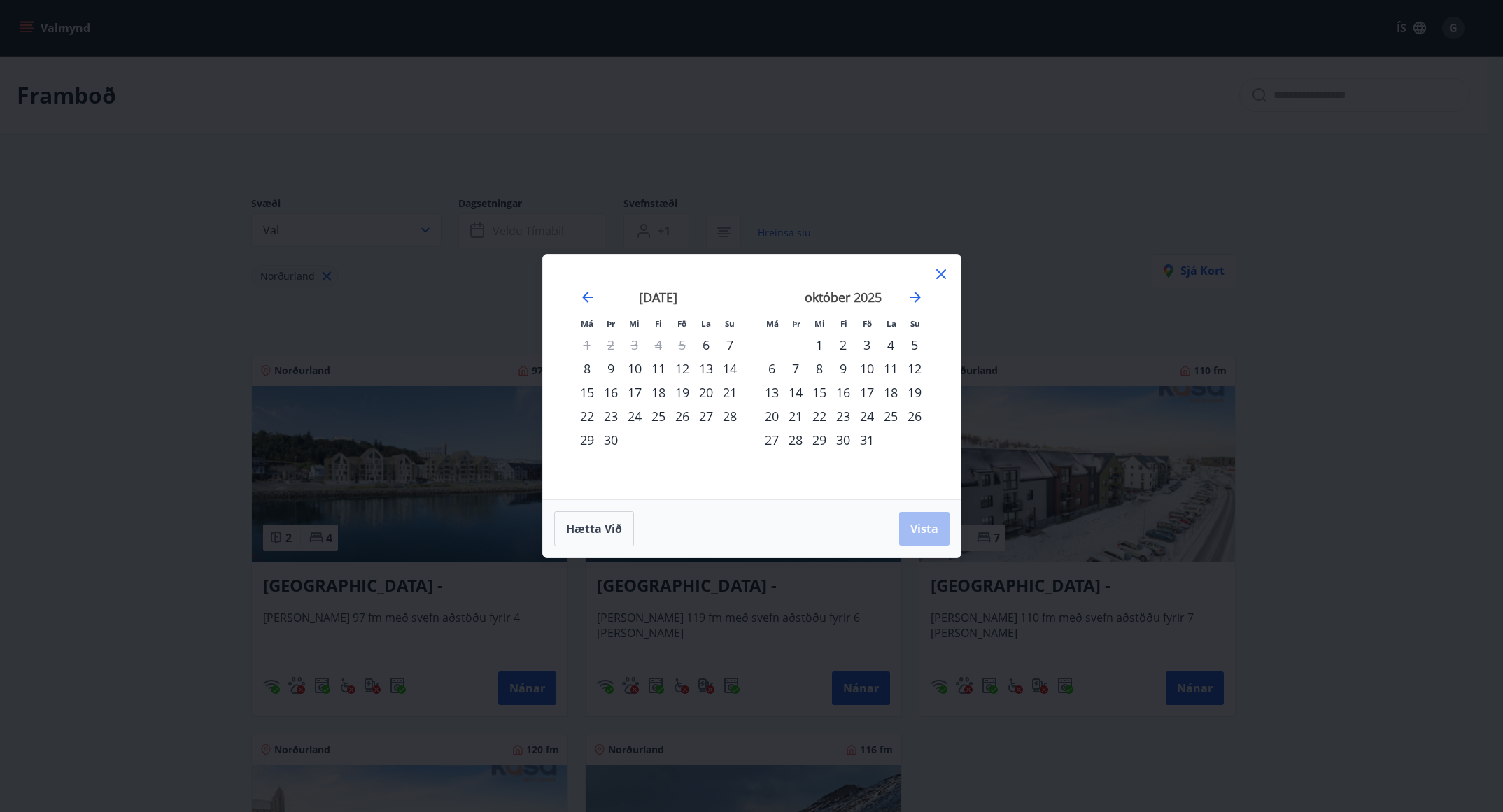
click at [705, 390] on div "20" at bounding box center [706, 392] width 24 height 24
click at [685, 395] on div "19" at bounding box center [682, 392] width 24 height 24
click at [727, 393] on div "21" at bounding box center [730, 392] width 24 height 24
click at [918, 530] on span "Vista" at bounding box center [924, 529] width 28 height 15
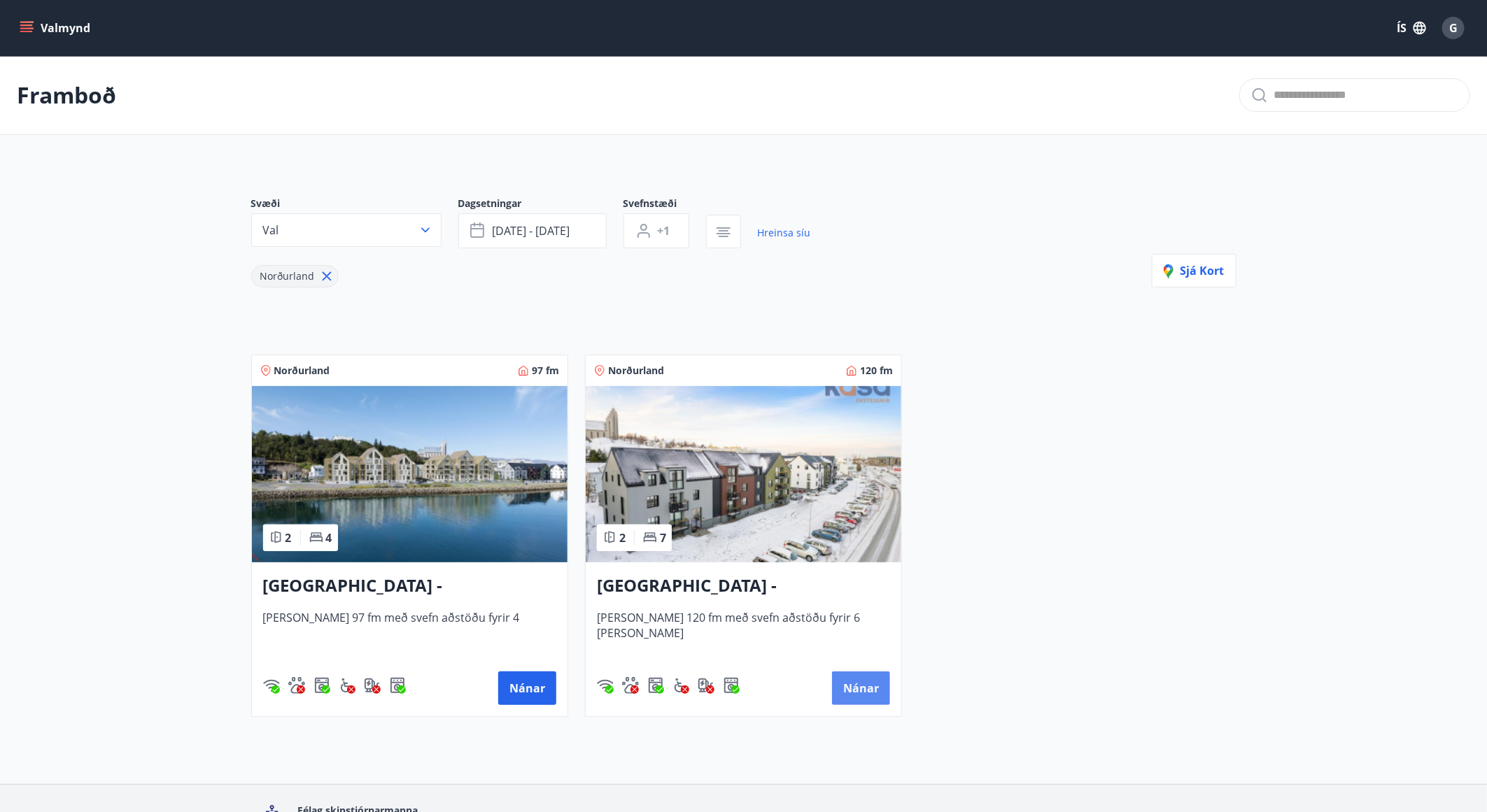
click at [862, 689] on button "Nánar" at bounding box center [861, 689] width 58 height 34
